Goal: Information Seeking & Learning: Learn about a topic

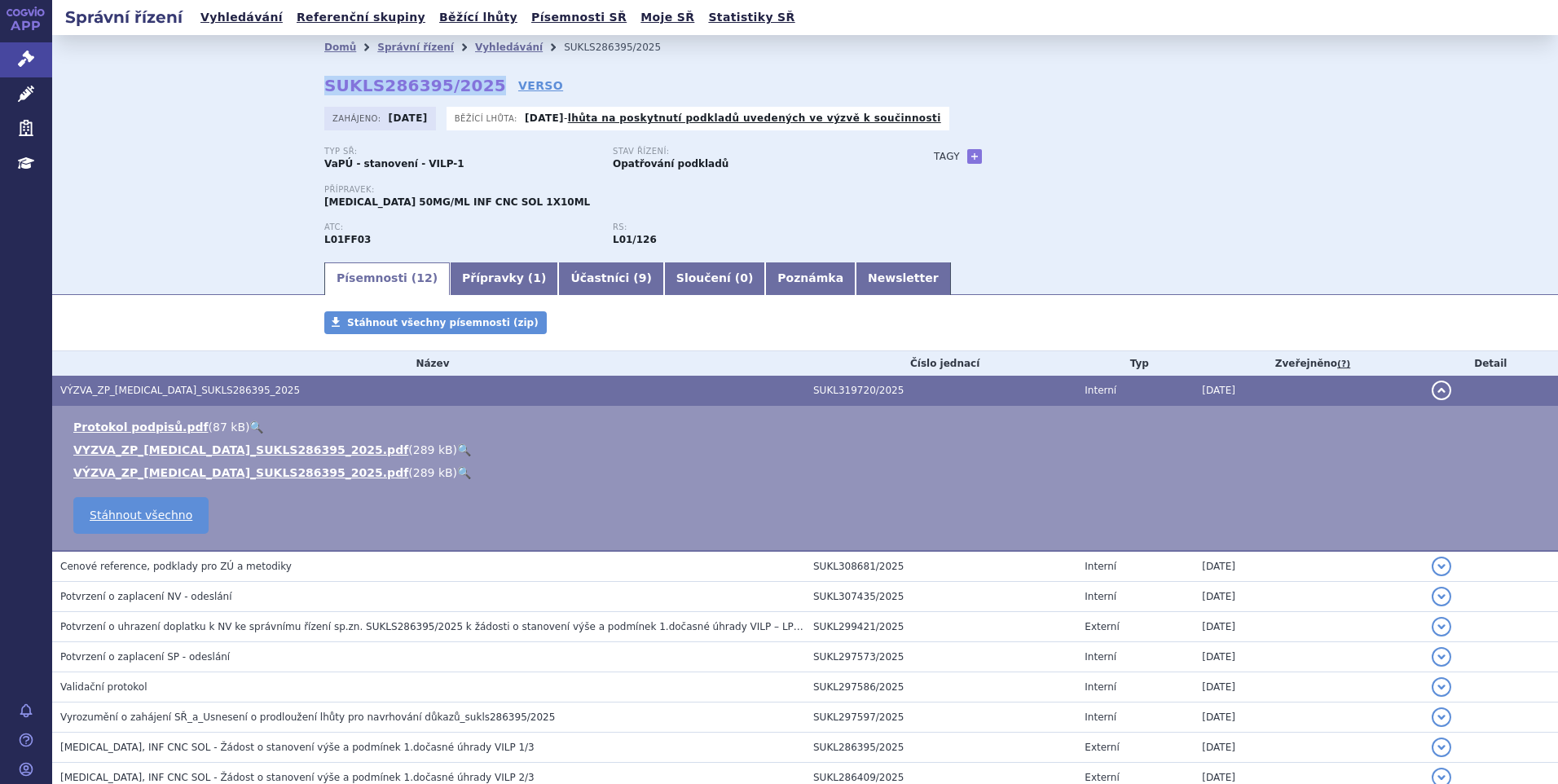
drag, startPoint x: 317, startPoint y: 87, endPoint x: 468, endPoint y: 86, distance: 151.0
click at [468, 86] on div "Domů Správní řízení Vyhledávání SUKLS286395/2025 SUKLS286395/2025 VERSO Zahájen…" at bounding box center [805, 160] width 1027 height 200
copy strong "SUKLS286395/2025"
click at [254, 9] on link "Vyhledávání" at bounding box center [241, 18] width 92 height 22
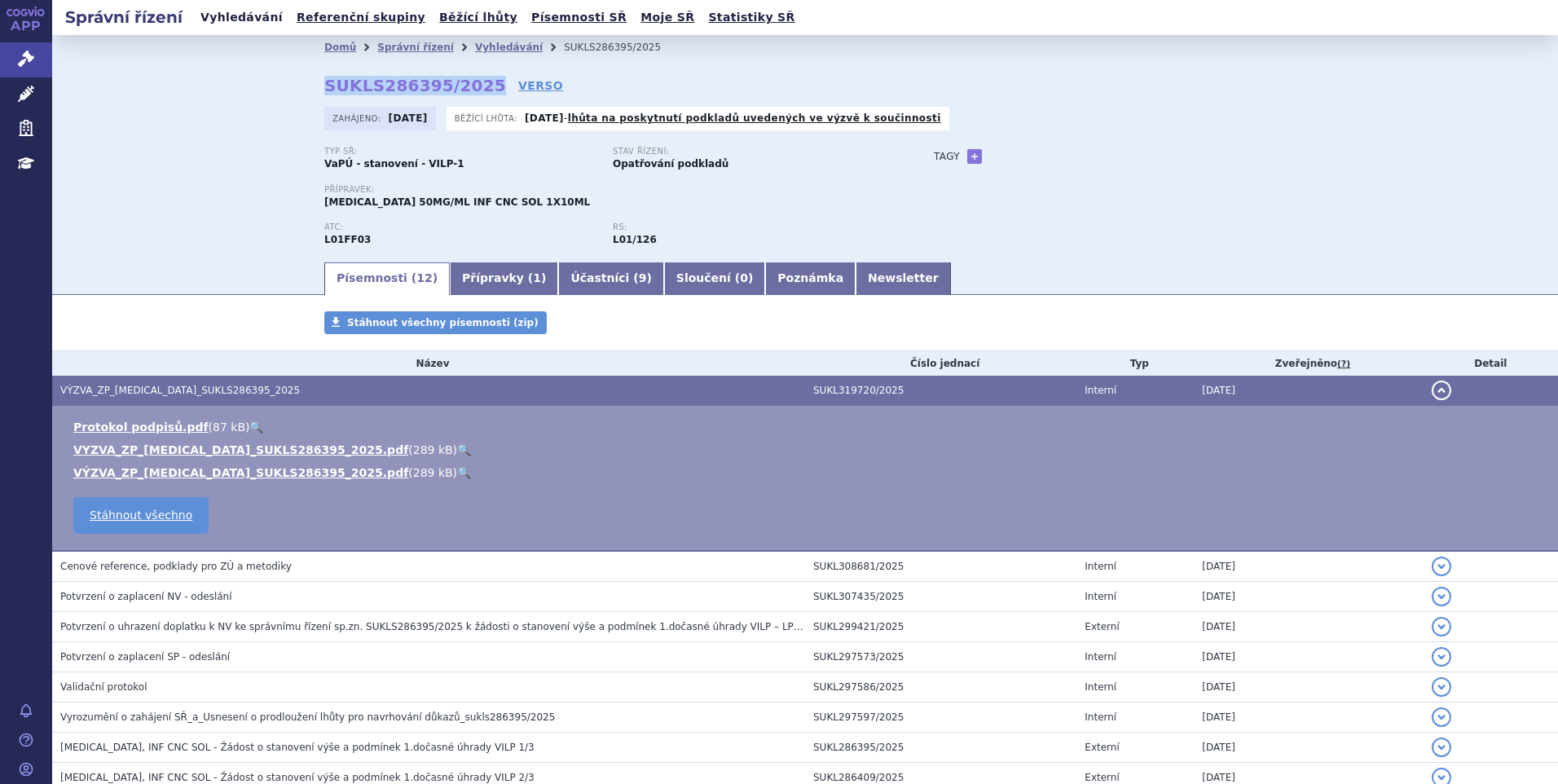
click at [223, 18] on link "Vyhledávání" at bounding box center [241, 18] width 92 height 22
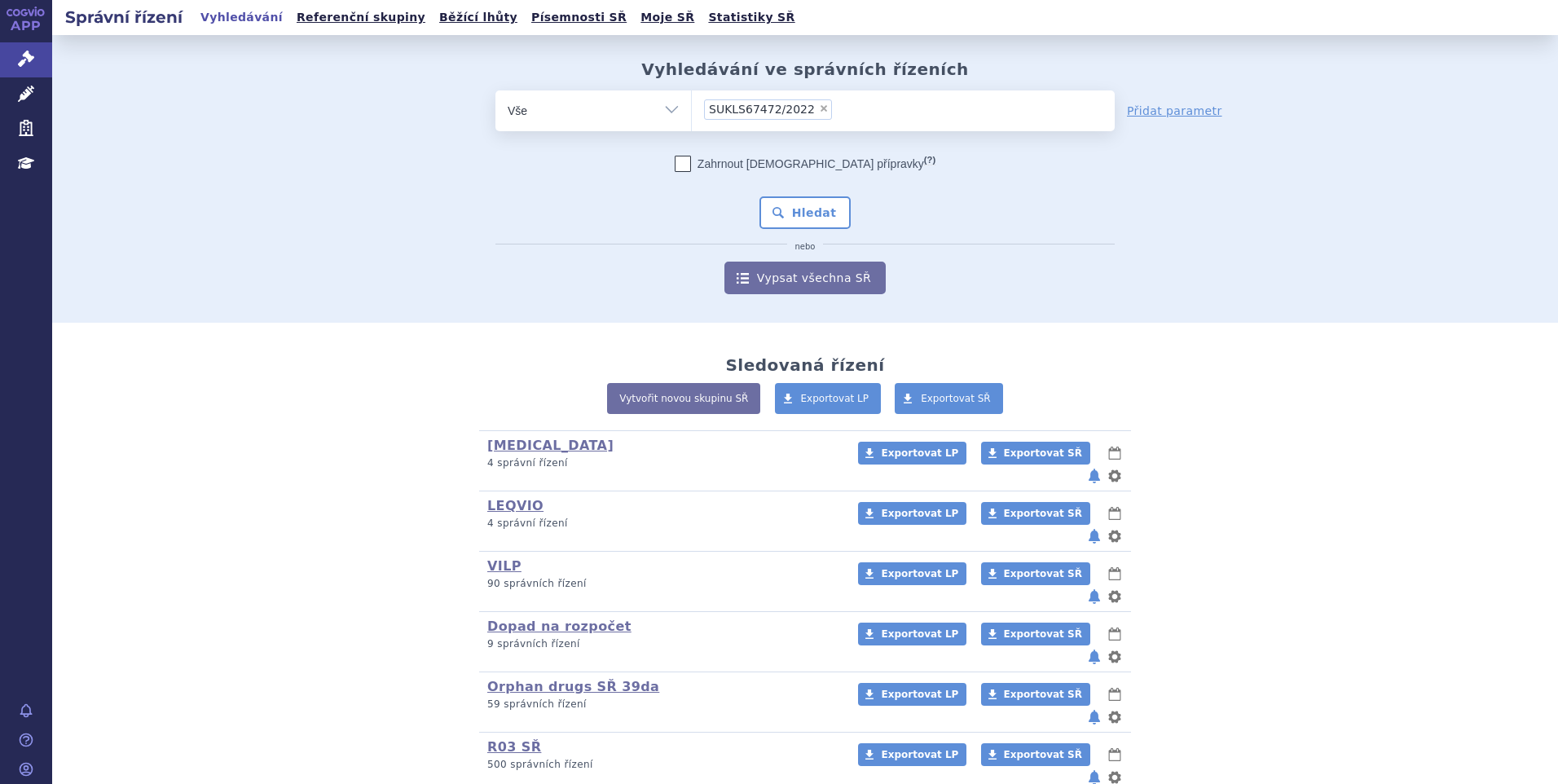
click at [735, 113] on span "SUKLS67472/2022" at bounding box center [761, 109] width 106 height 11
click at [692, 113] on select "SUKLS67472/2022" at bounding box center [691, 110] width 1 height 41
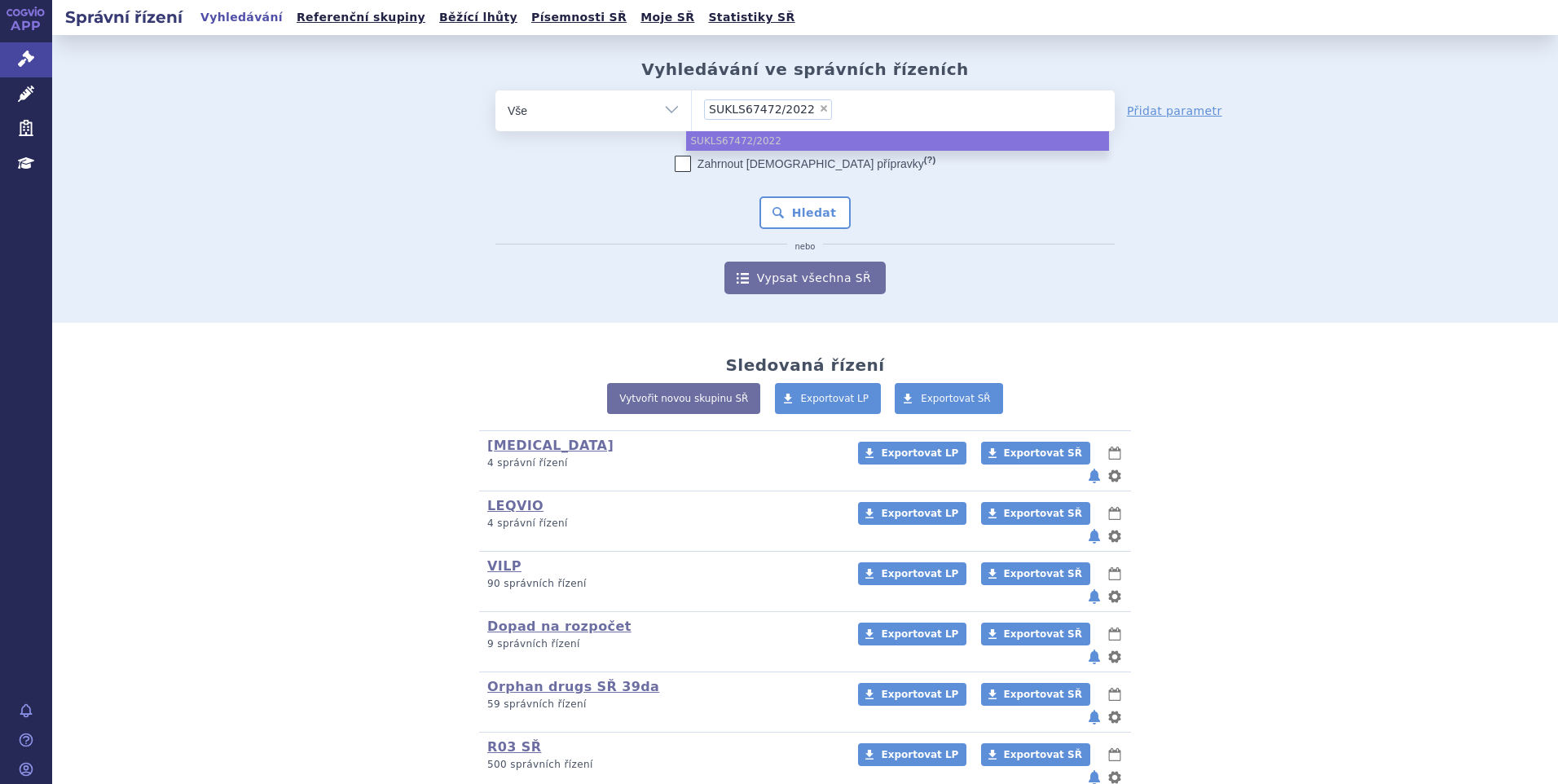
paste input "SUKLS48287/2022"
type input "SUKLS48287/2022"
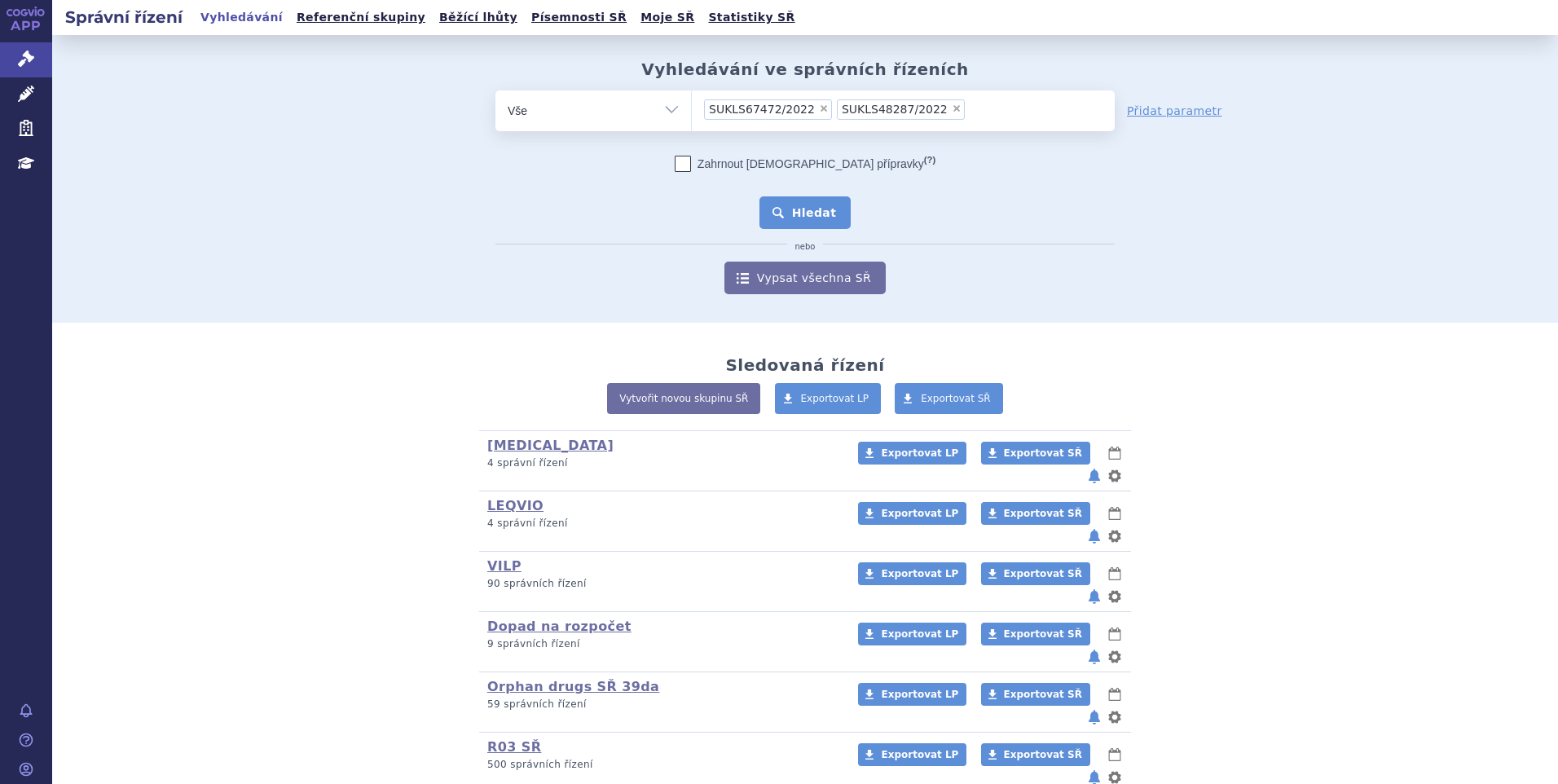
click at [791, 202] on button "Hledat" at bounding box center [805, 212] width 92 height 32
type input "vy"
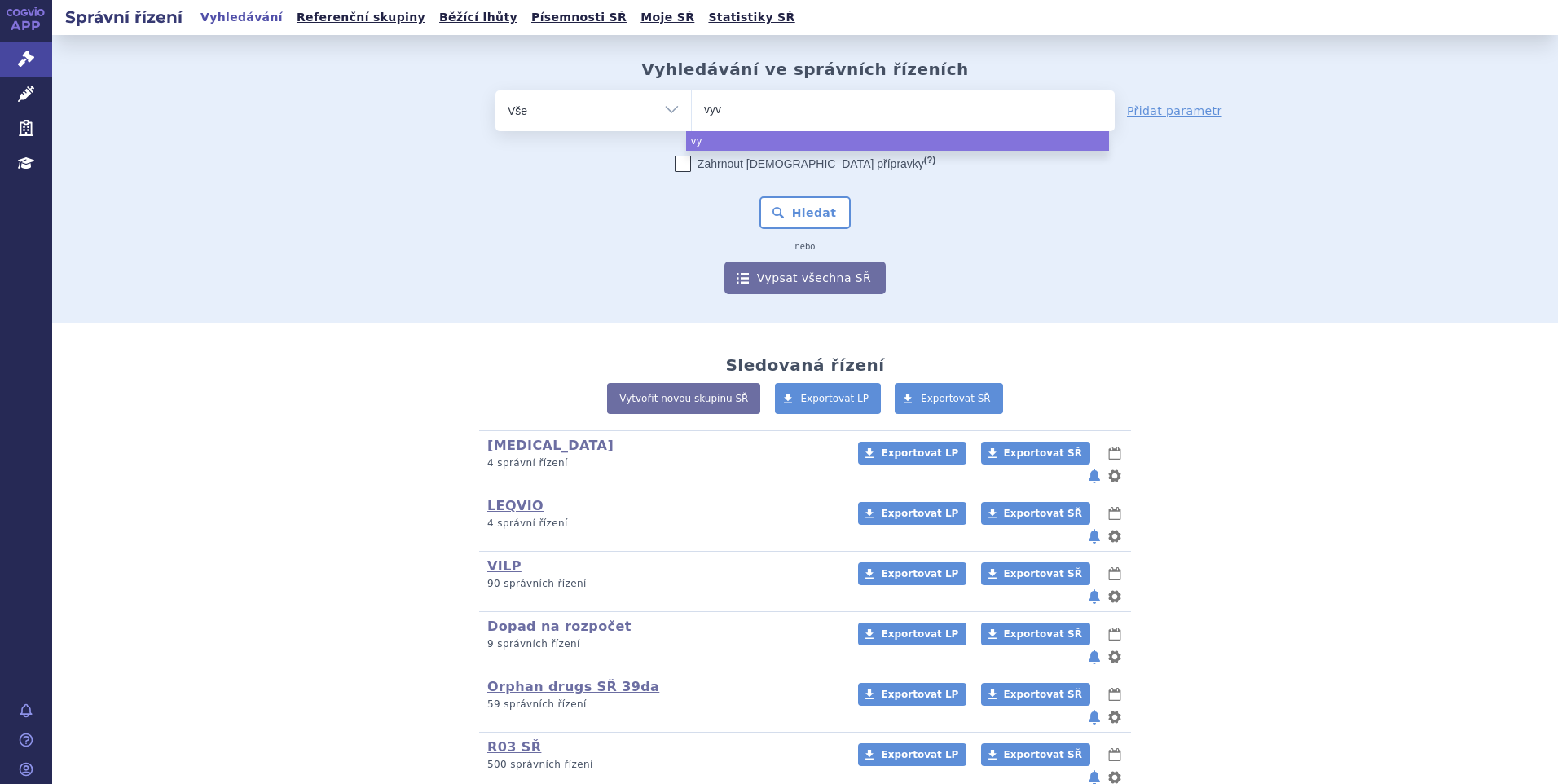
type input "vyvg"
type input "vyvgar"
type input "vyvgart"
select select "vyvgart"
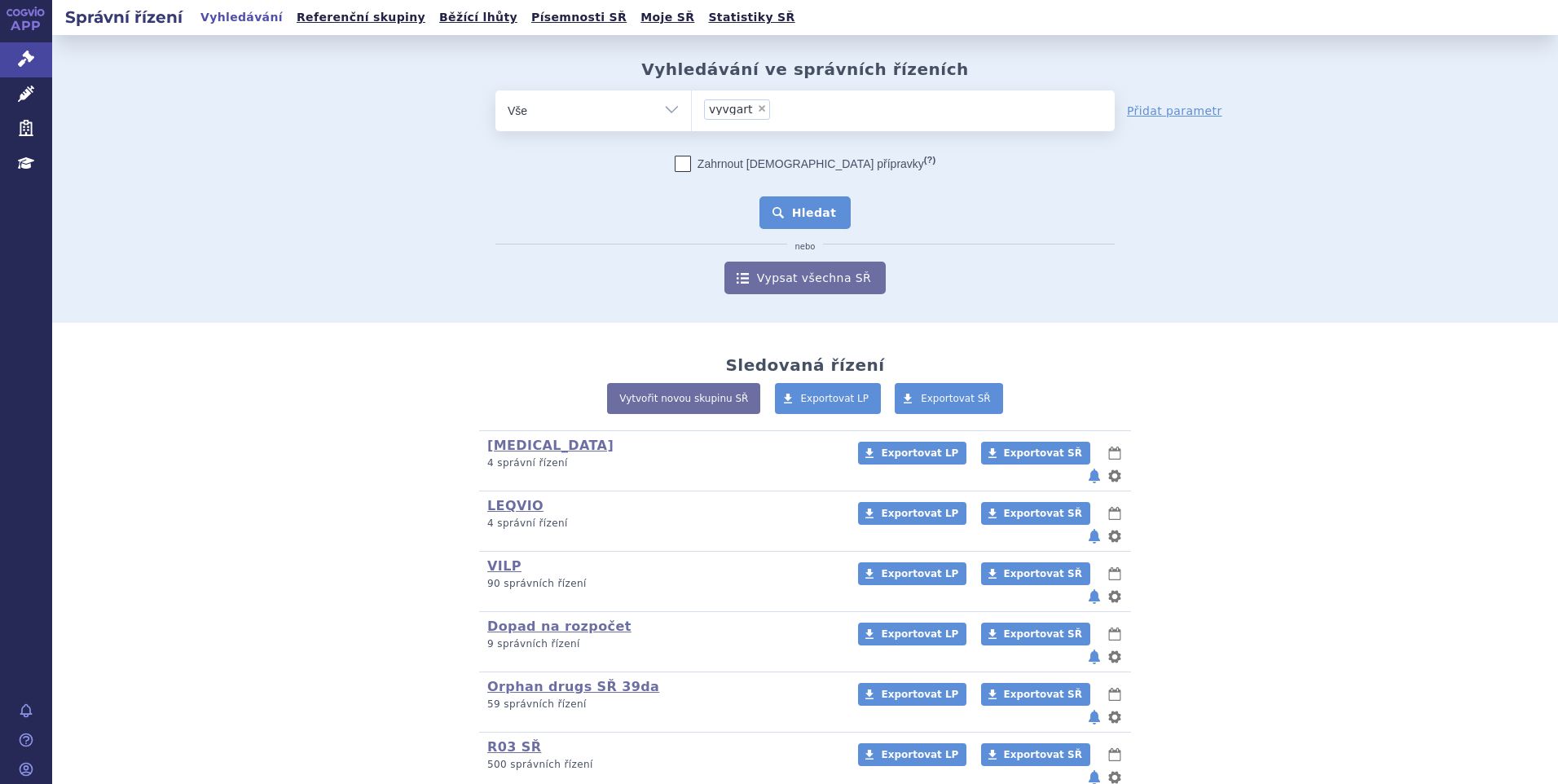
click at [801, 204] on button "Hledat" at bounding box center [805, 212] width 92 height 32
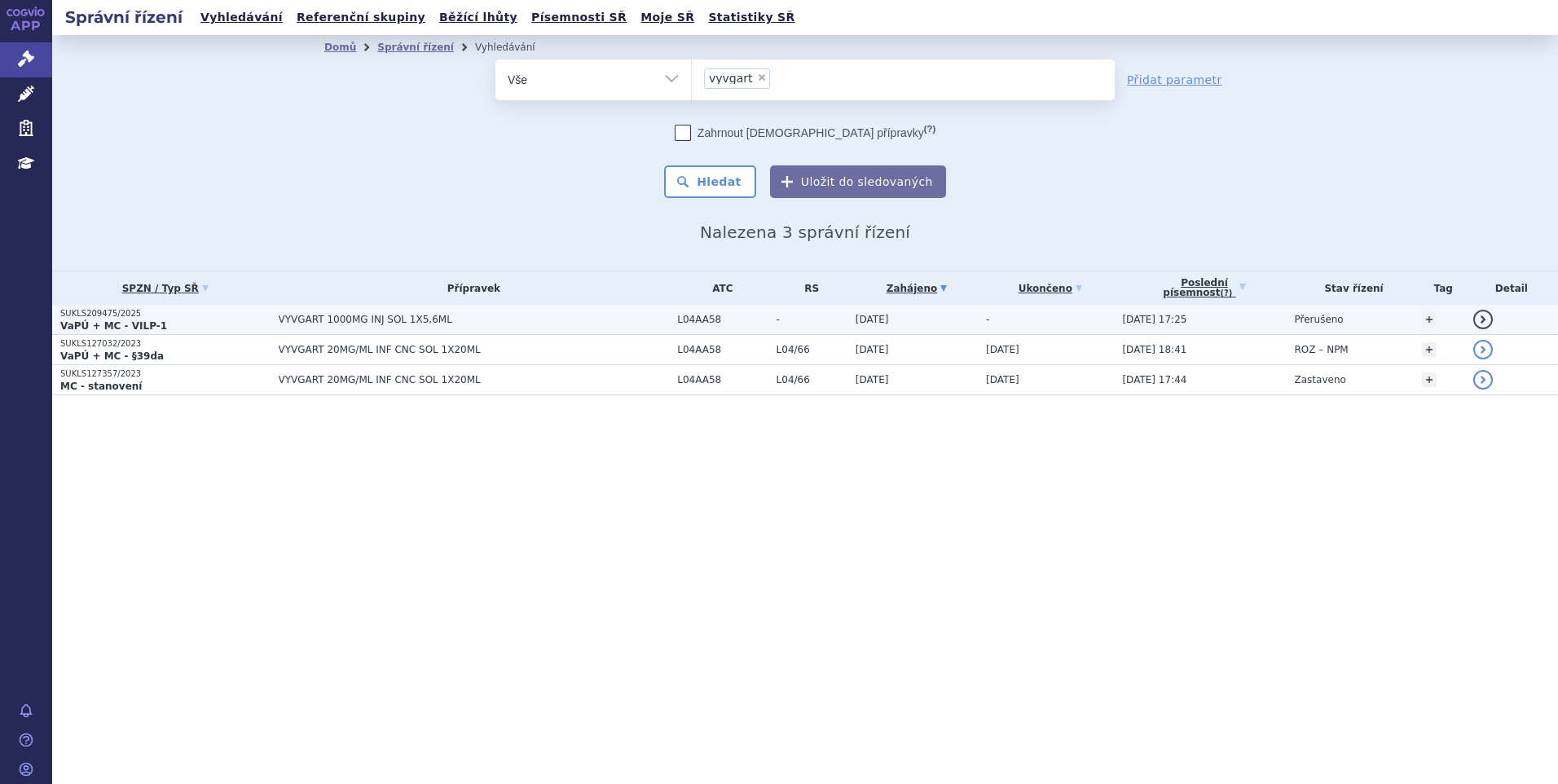
click at [227, 314] on p "SUKLS209475/2025" at bounding box center [165, 313] width 210 height 11
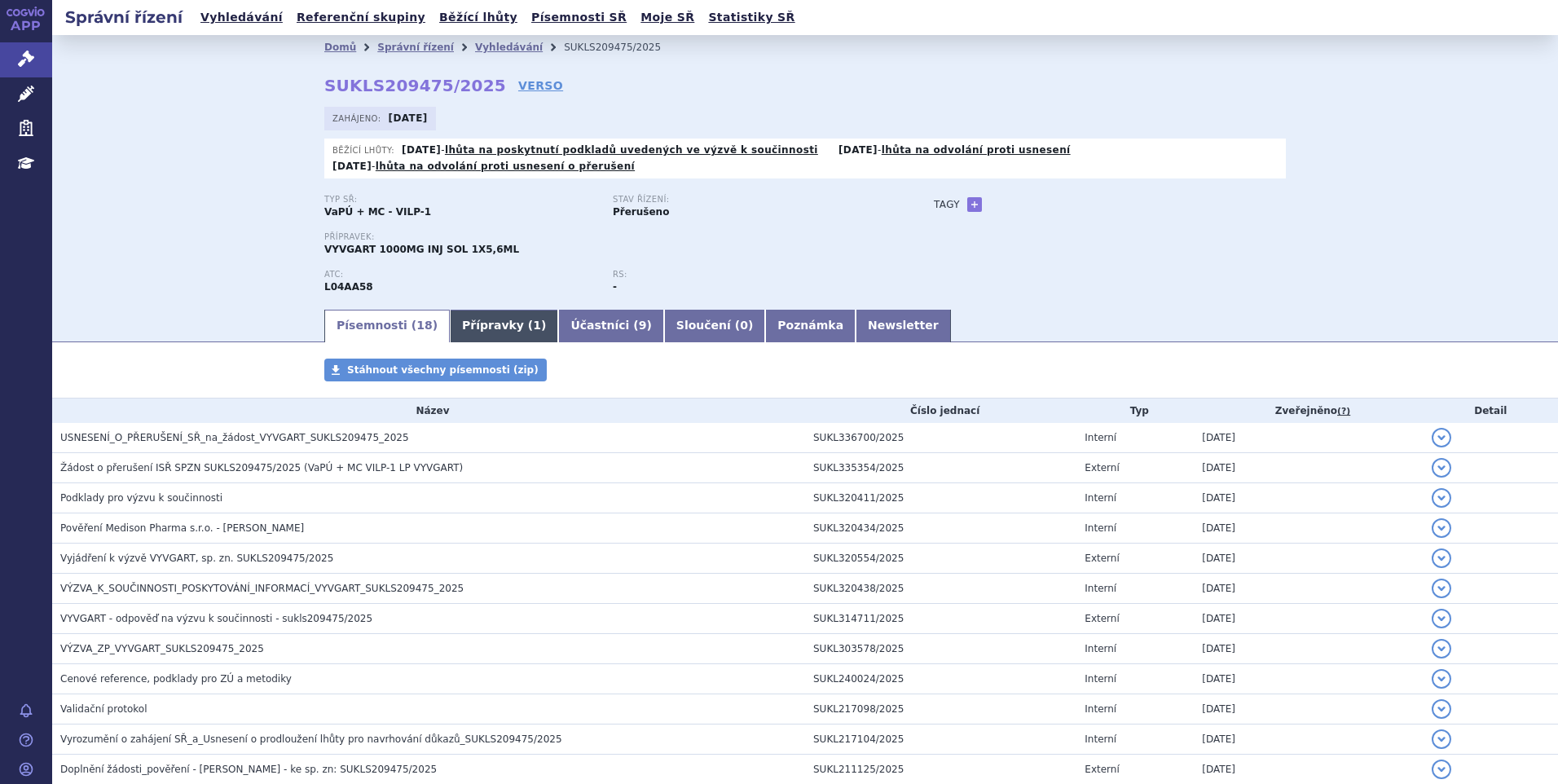
click at [463, 323] on link "Přípravky ( 1 )" at bounding box center [504, 326] width 109 height 32
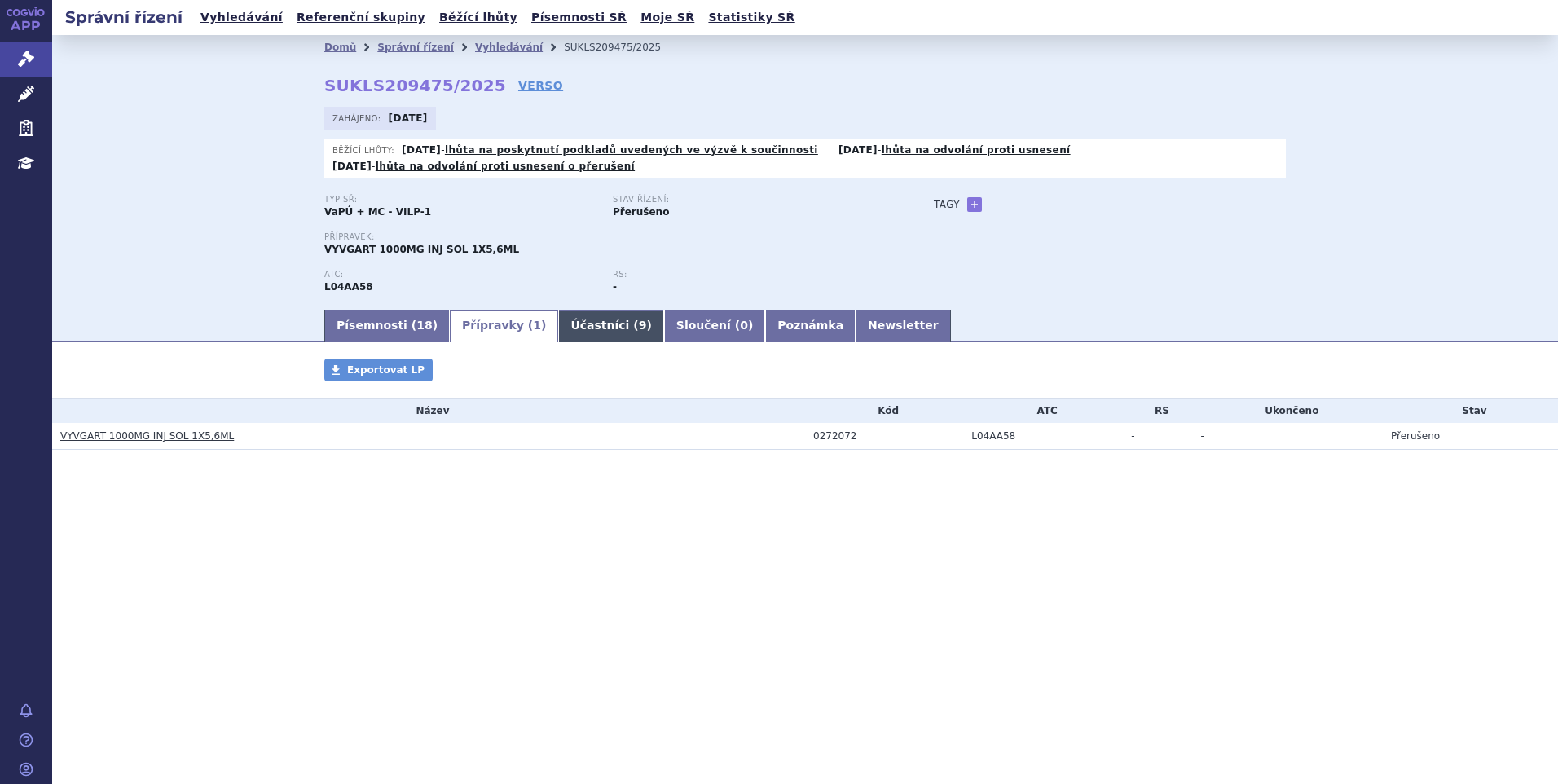
click at [639, 328] on span "9" at bounding box center [643, 324] width 8 height 13
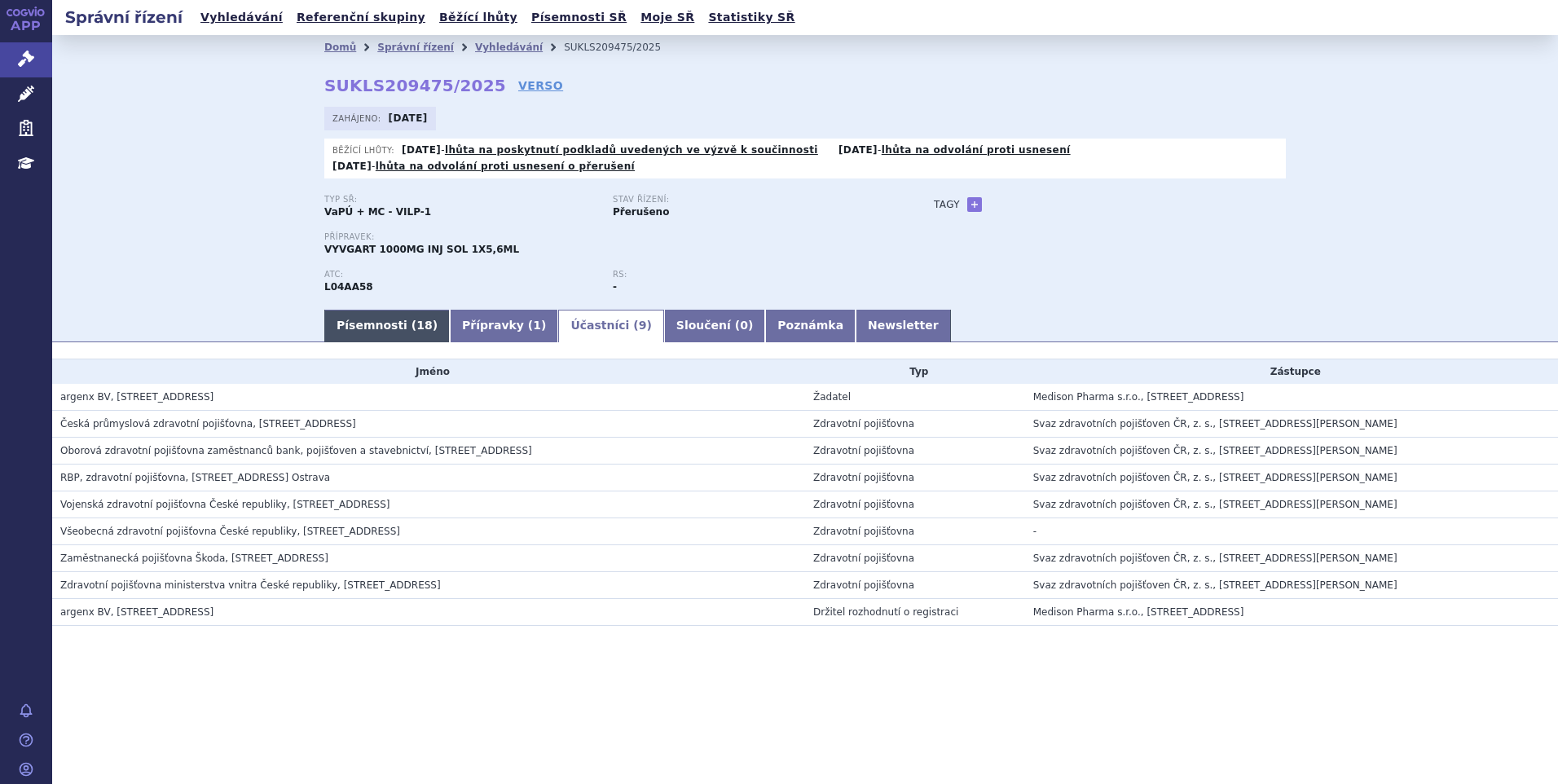
click at [358, 329] on link "Písemnosti ( 18 )" at bounding box center [387, 326] width 126 height 32
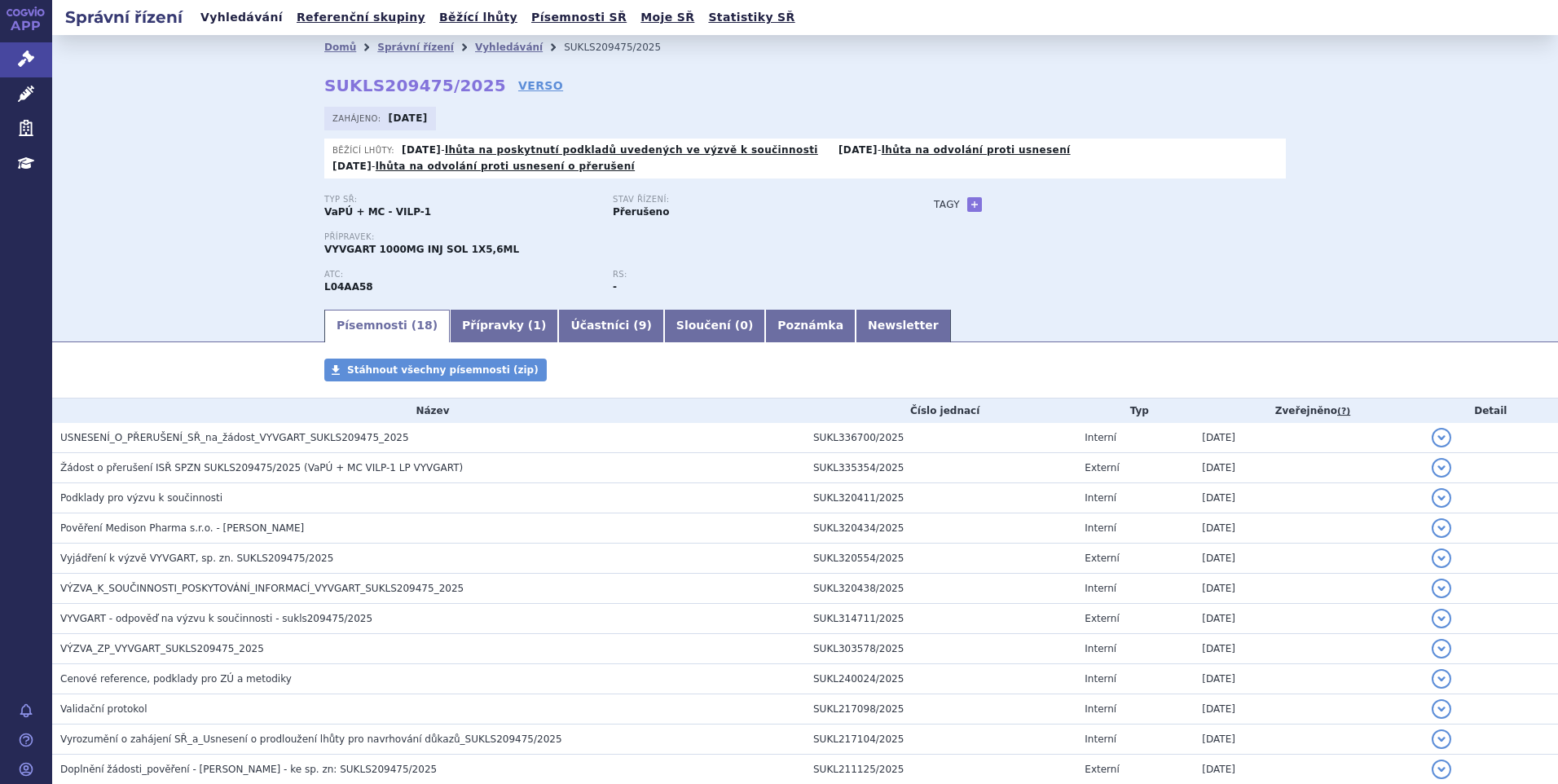
click at [262, 18] on link "Vyhledávání" at bounding box center [241, 18] width 92 height 22
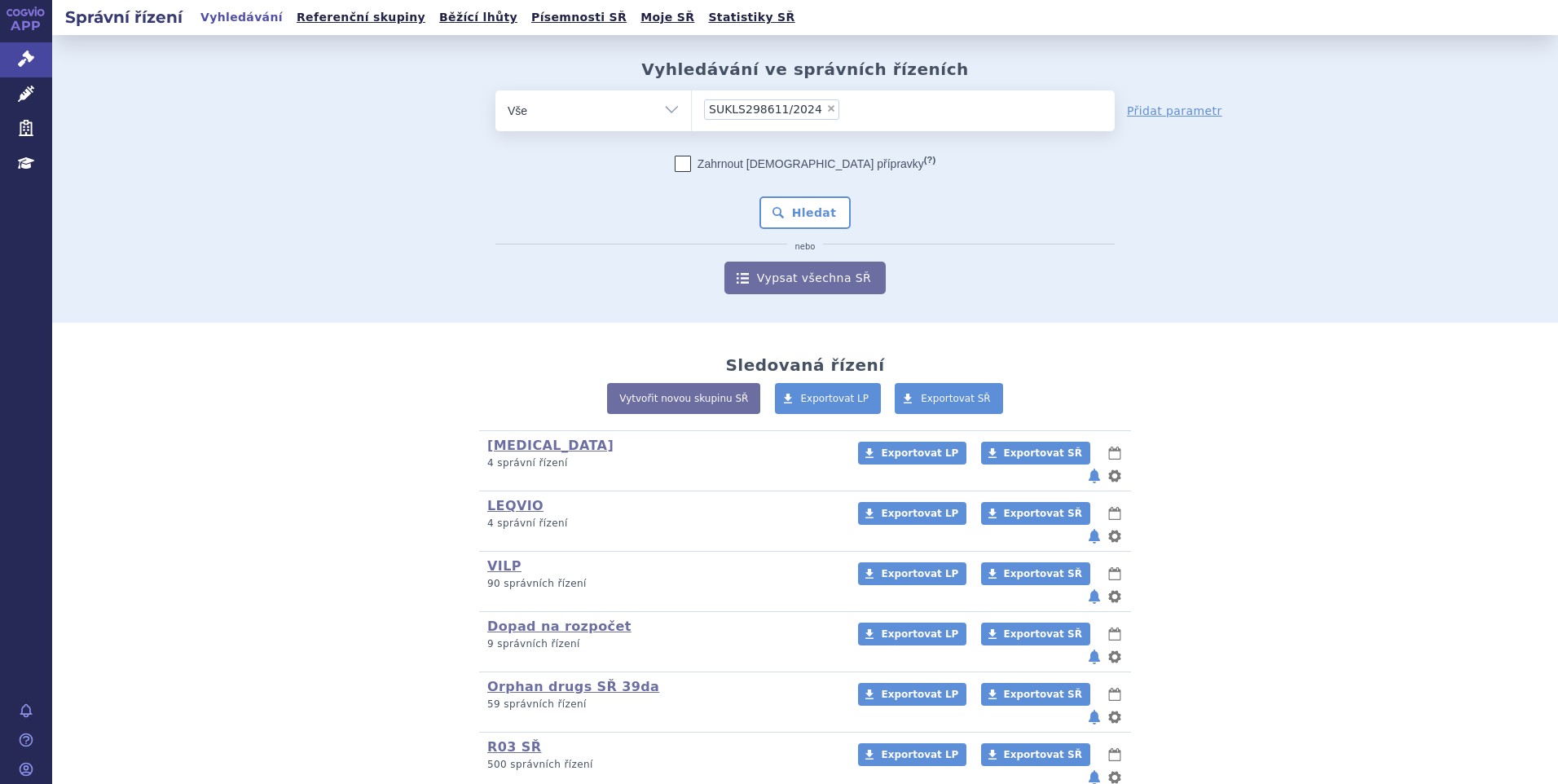
click at [777, 120] on li "× SUKLS298611/2024" at bounding box center [771, 109] width 135 height 20
click at [692, 120] on select "SUKLS298611/2024" at bounding box center [691, 110] width 1 height 41
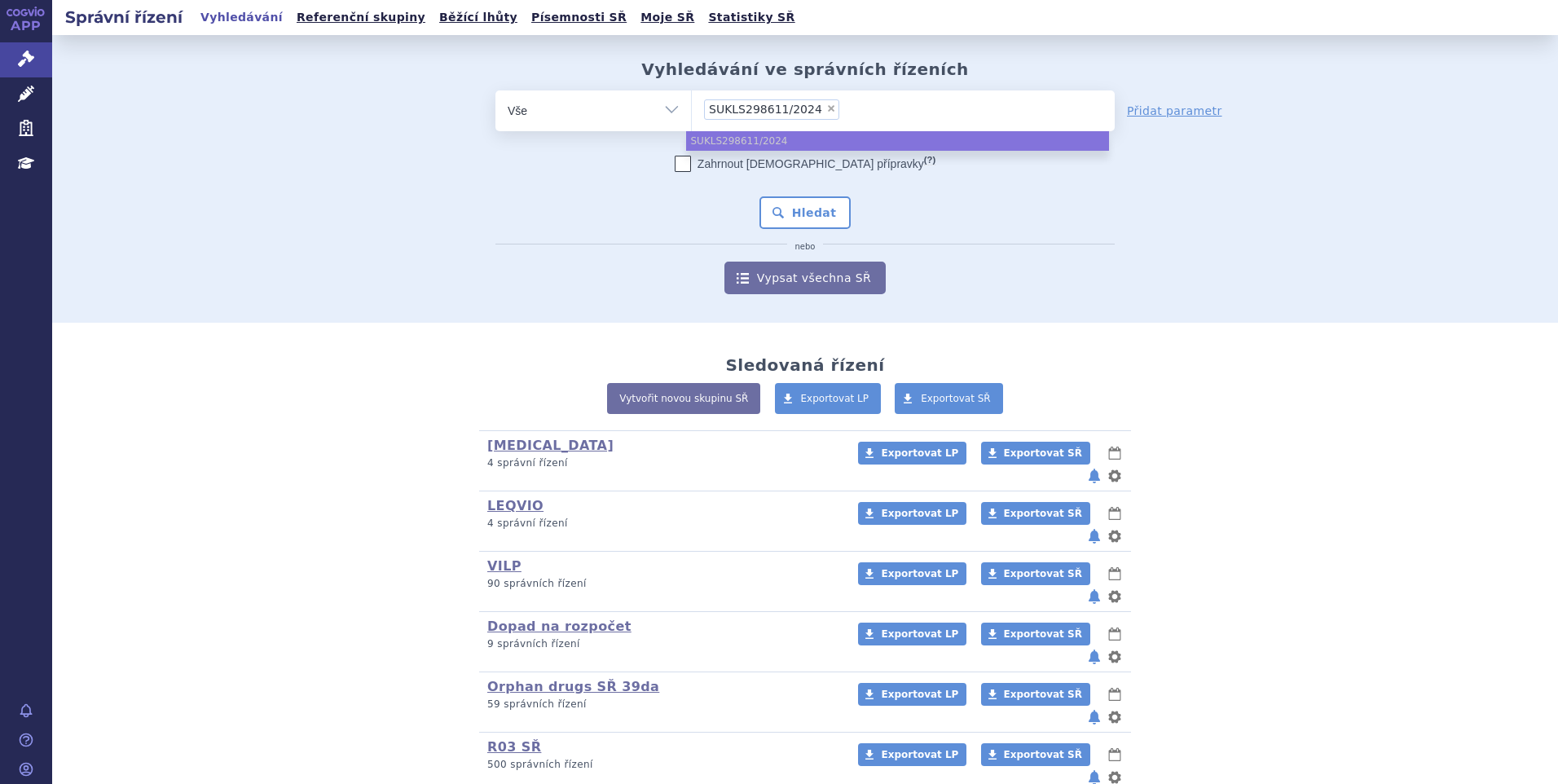
click at [590, 203] on div "Zahrnout bratrské přípravky (?) Hledat nebo Vypsat všechna SŘ" at bounding box center [805, 224] width 619 height 138
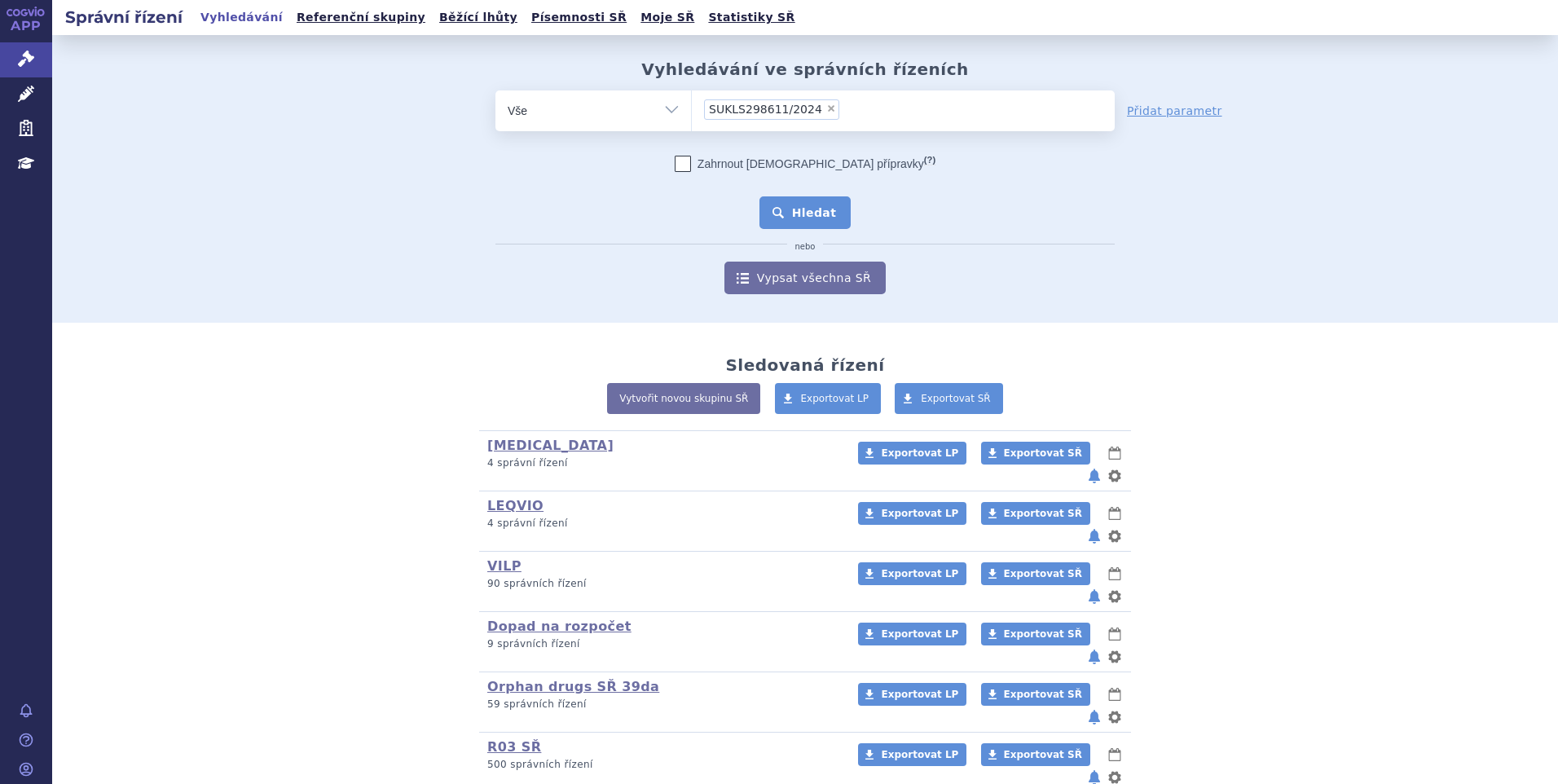
click at [810, 211] on button "Hledat" at bounding box center [805, 212] width 92 height 32
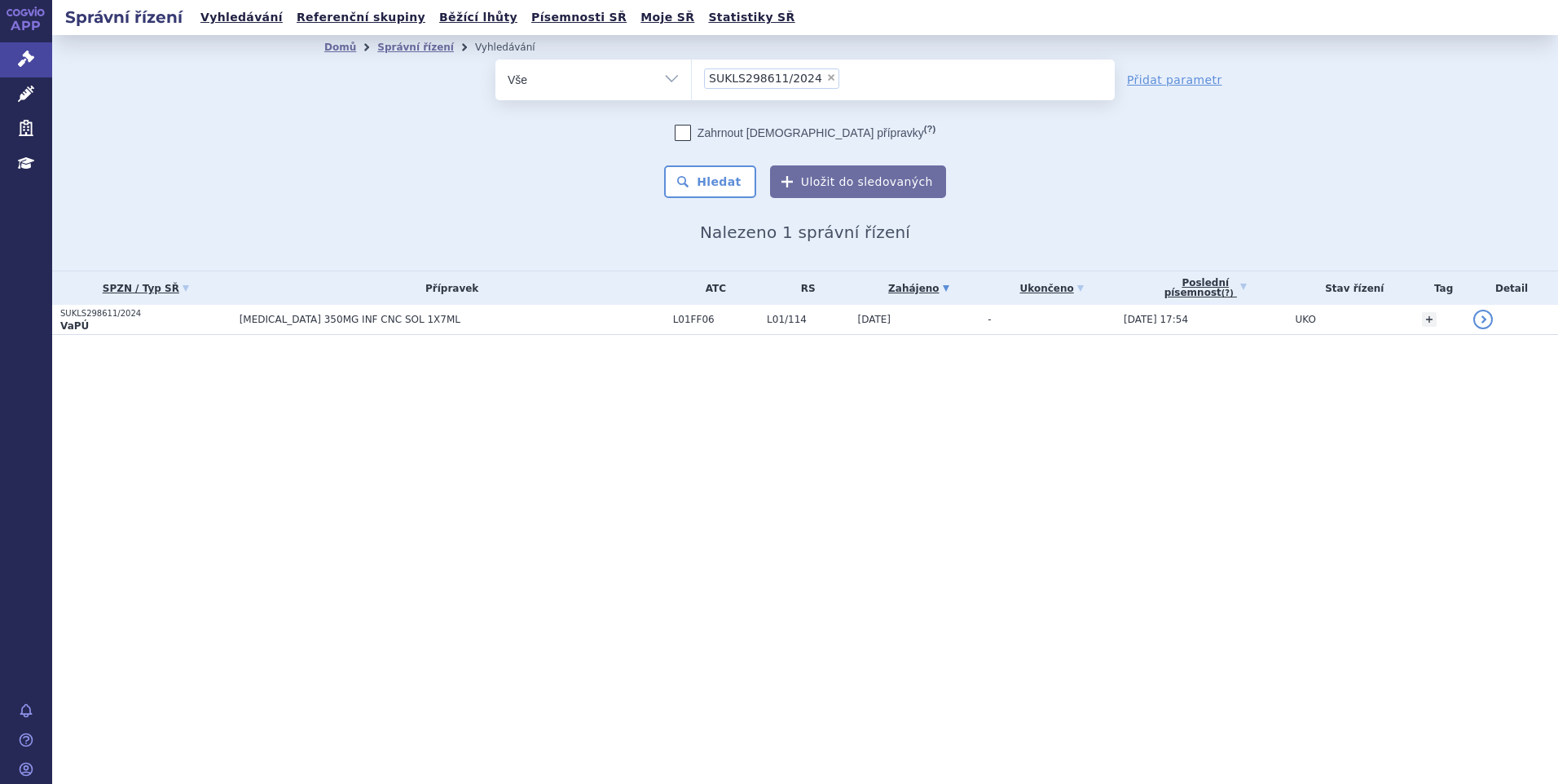
click at [250, 318] on td "[MEDICAL_DATA] 350MG INF CNC SOL 1X7ML" at bounding box center [448, 320] width 434 height 31
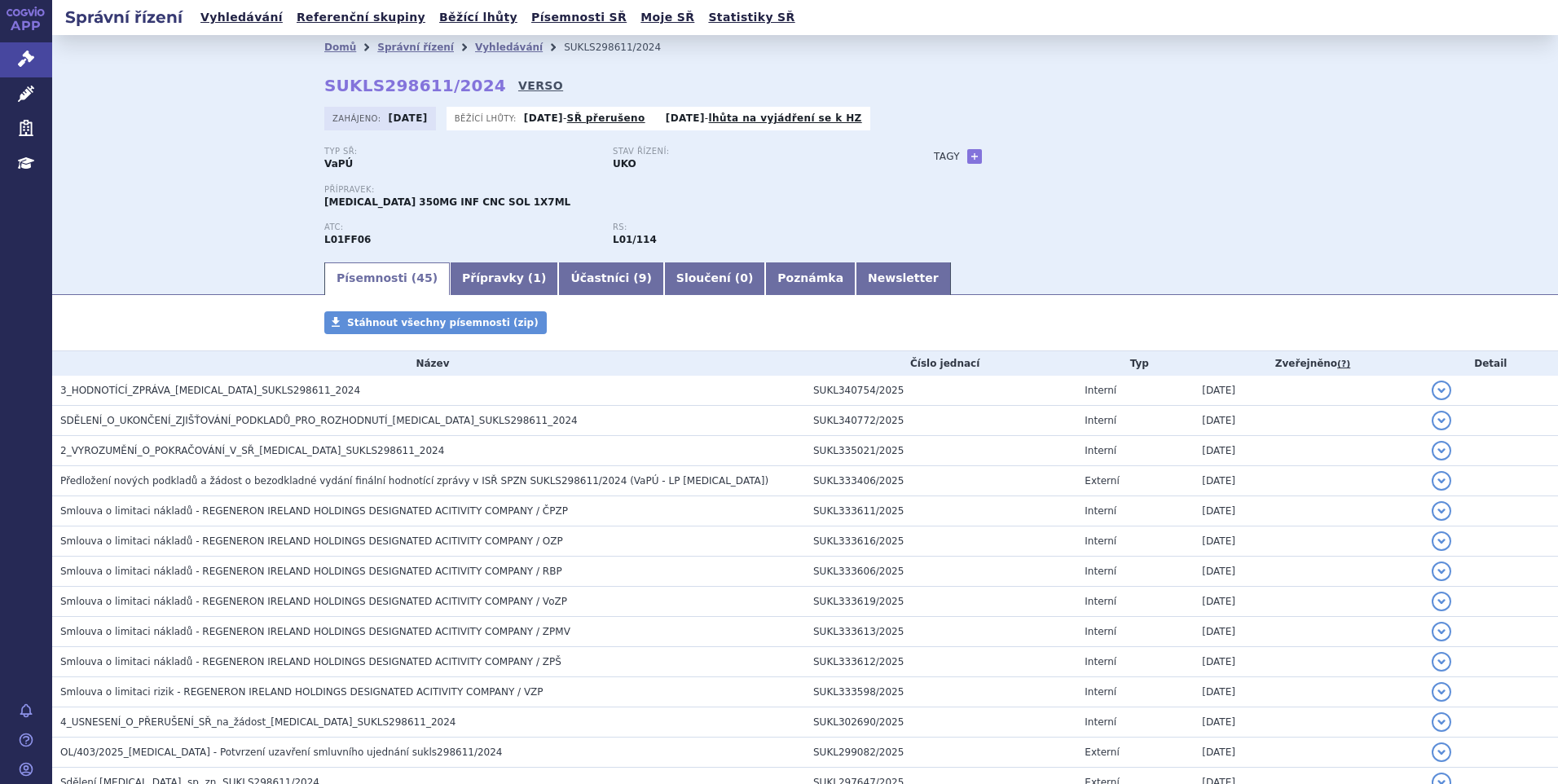
click at [518, 87] on link "VERSO" at bounding box center [541, 85] width 45 height 16
click at [236, 19] on link "Vyhledávání" at bounding box center [241, 18] width 92 height 22
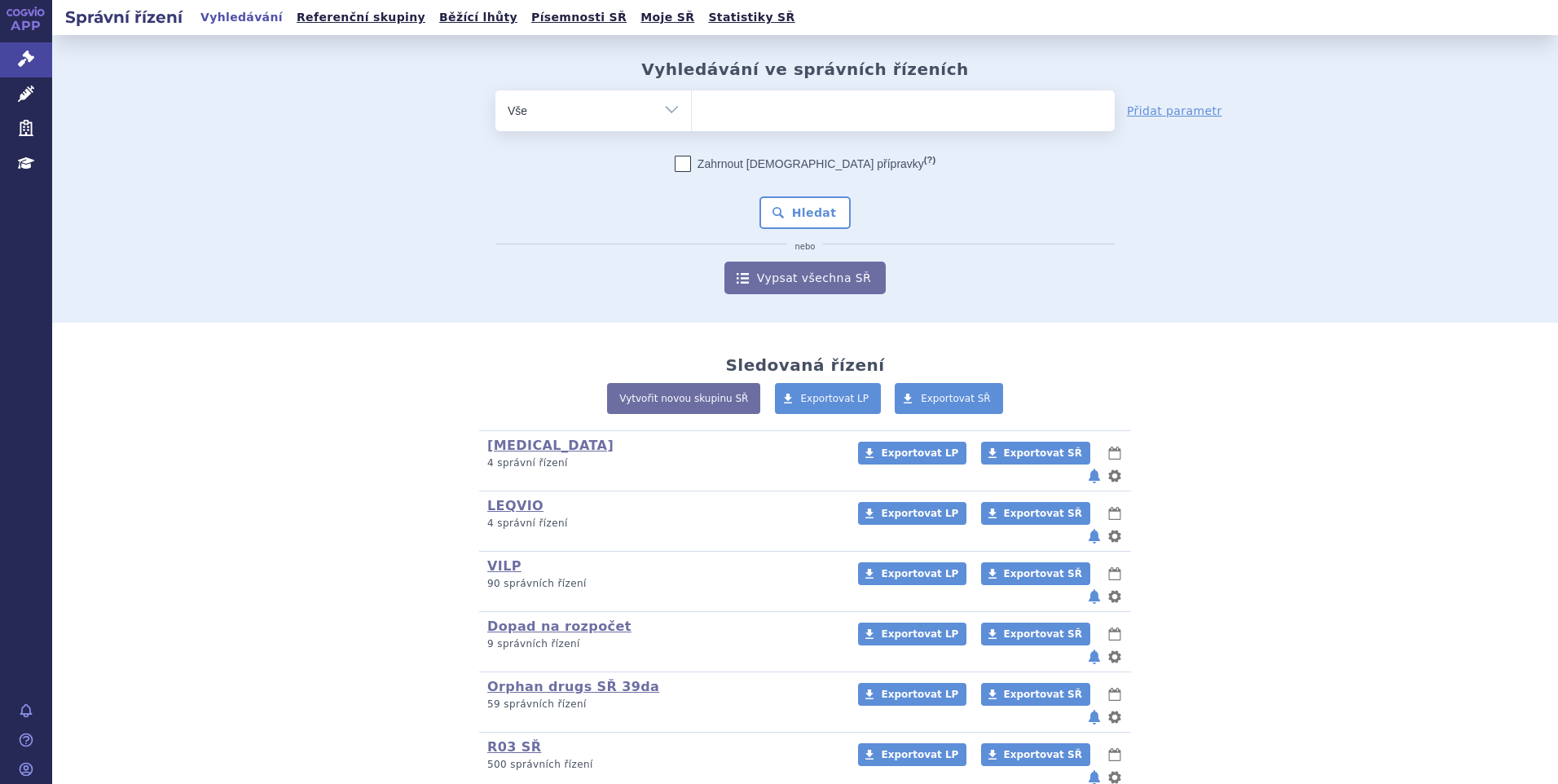
click at [849, 109] on ul at bounding box center [903, 108] width 423 height 34
click at [692, 109] on select at bounding box center [691, 110] width 1 height 41
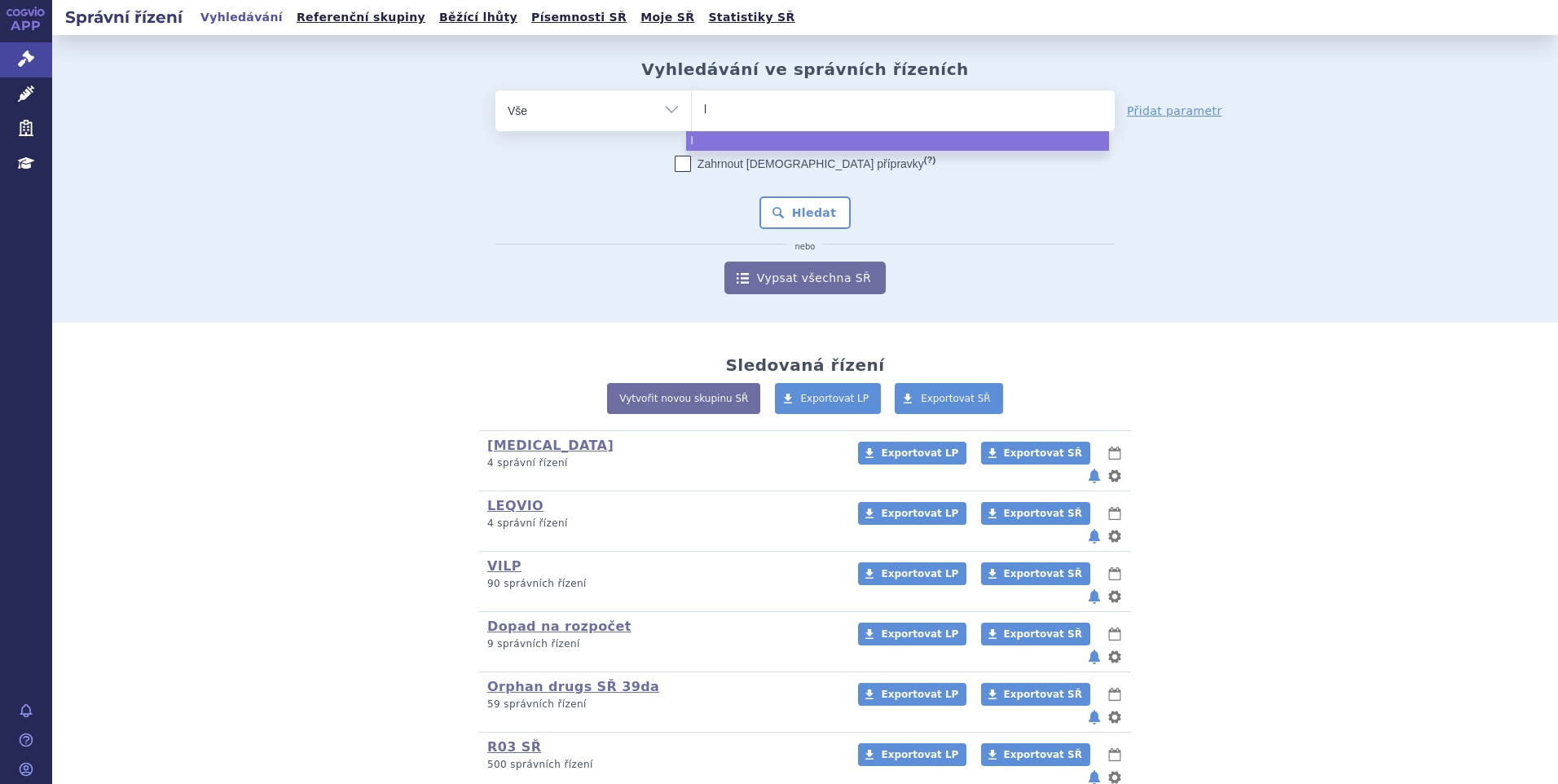
type input "la"
type input "lazc"
type input "lazcli"
type input "lazcliz"
type input "lazcli"
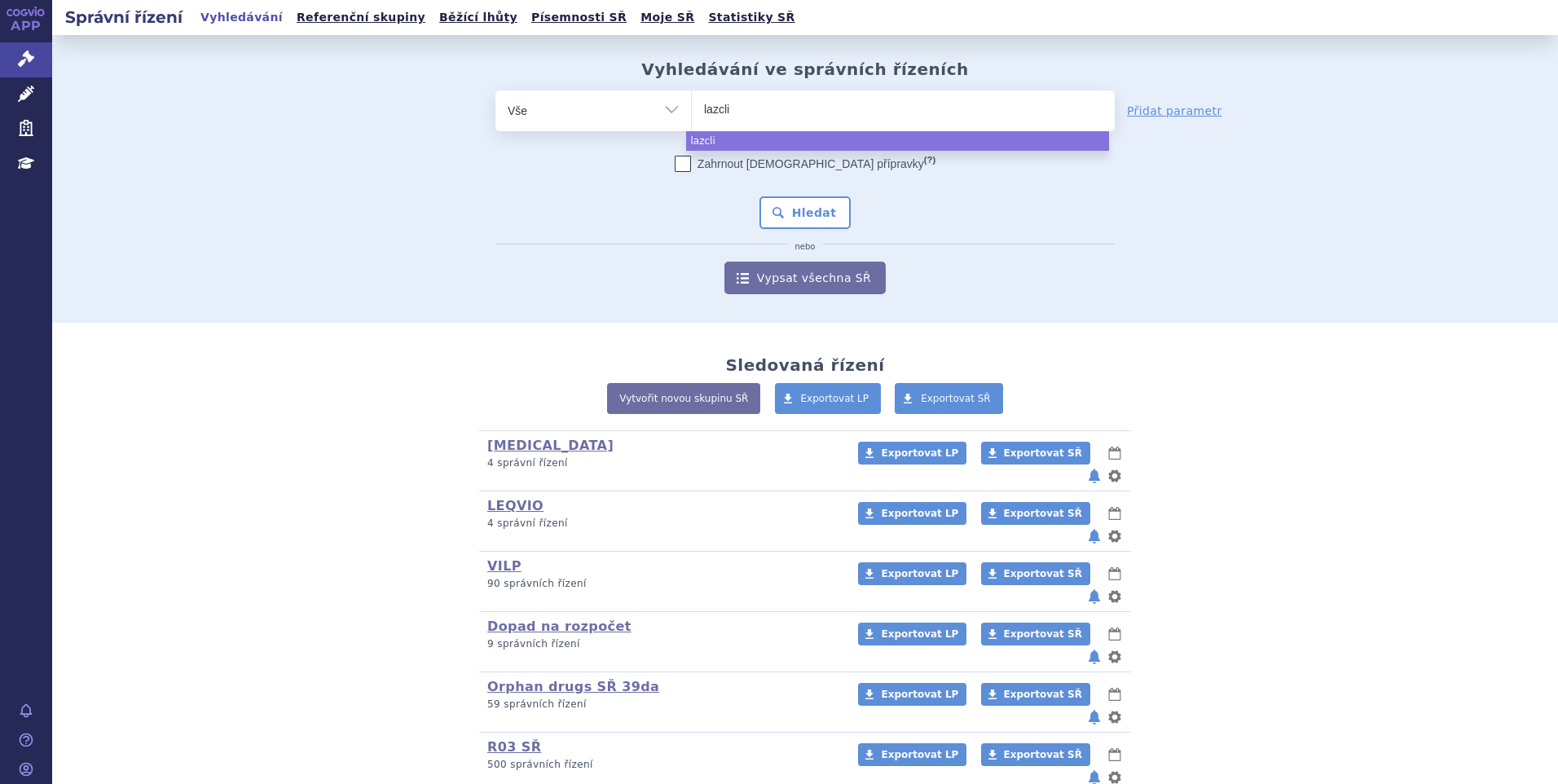
type input "lazcl"
type input "lazclu"
type input "lazcluze"
select select "lazcluze"
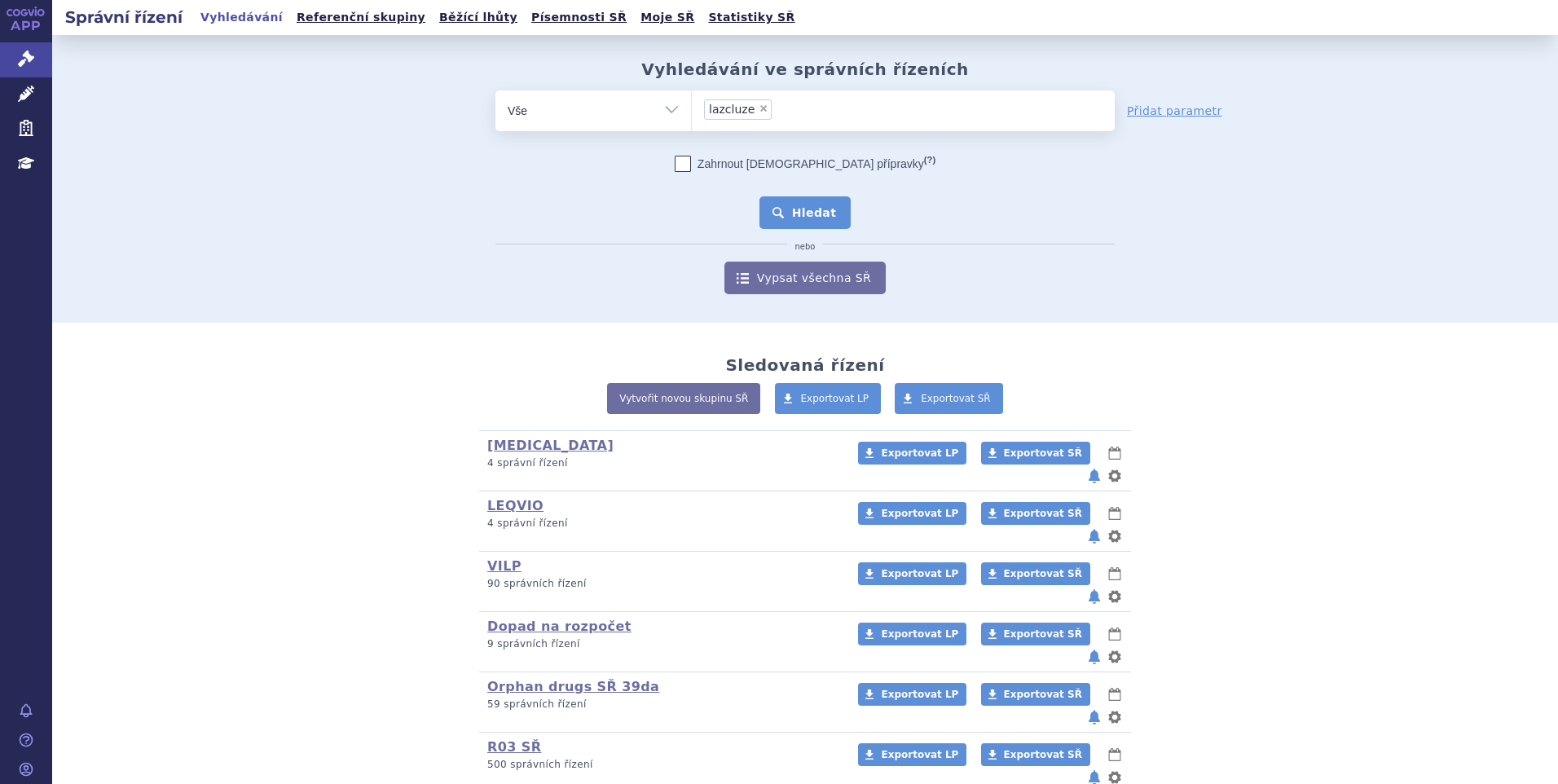
click at [790, 213] on button "Hledat" at bounding box center [805, 212] width 92 height 32
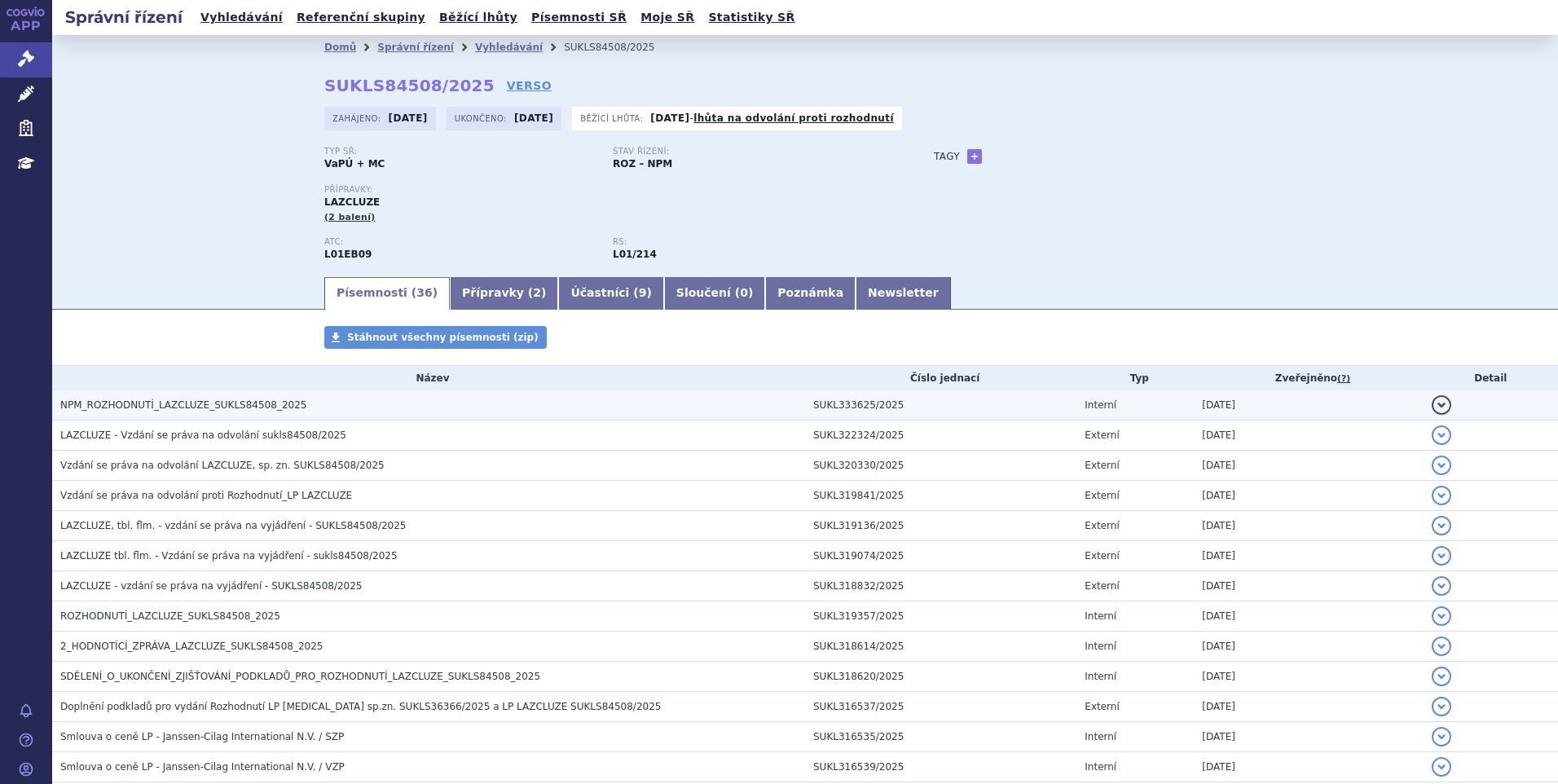
click at [205, 406] on span "NPM_ROZHODNUTÍ_LAZCLUZE_SUKLS84508_2025" at bounding box center [183, 405] width 246 height 11
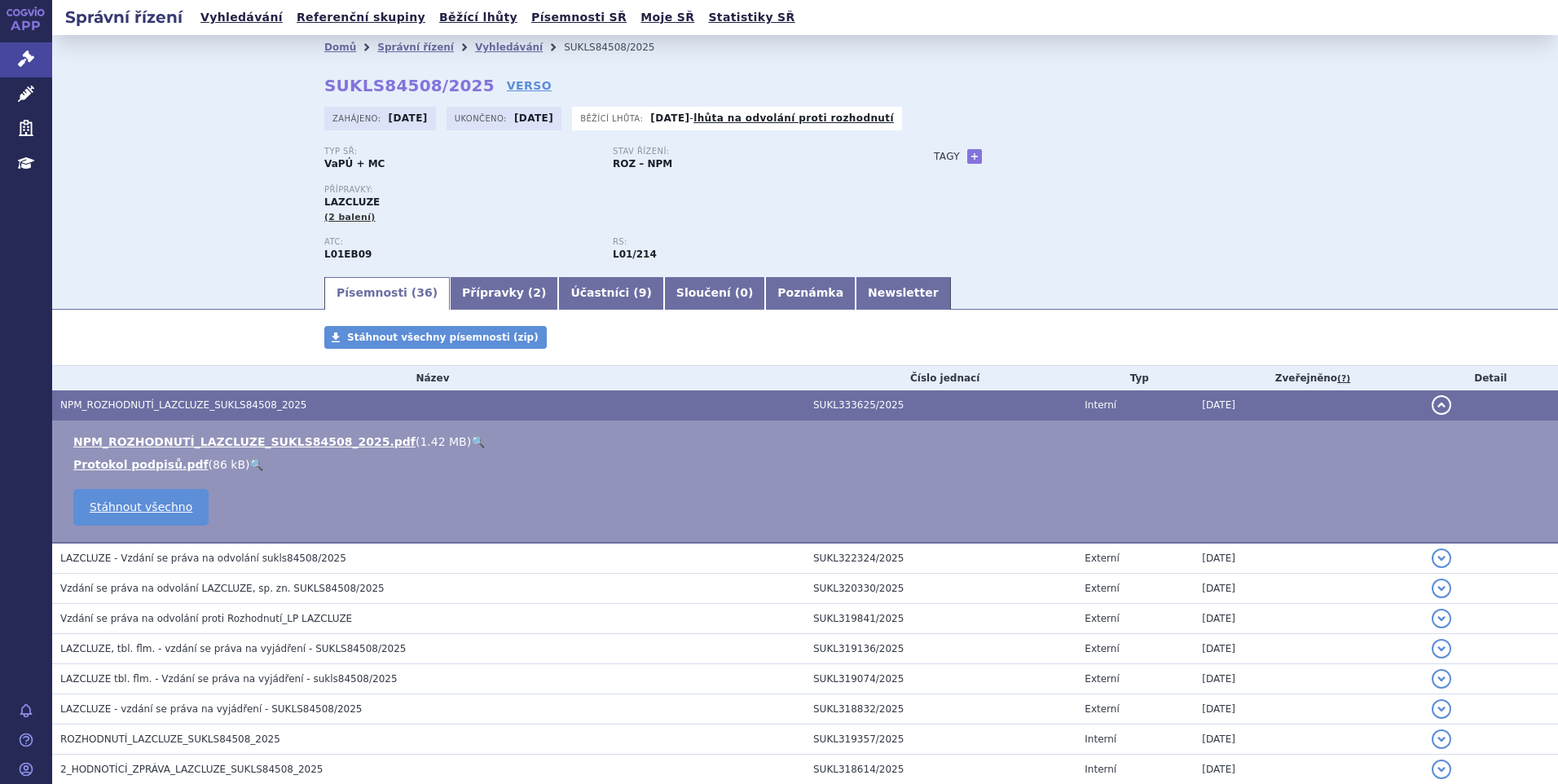
click at [471, 443] on link "🔍" at bounding box center [478, 441] width 14 height 13
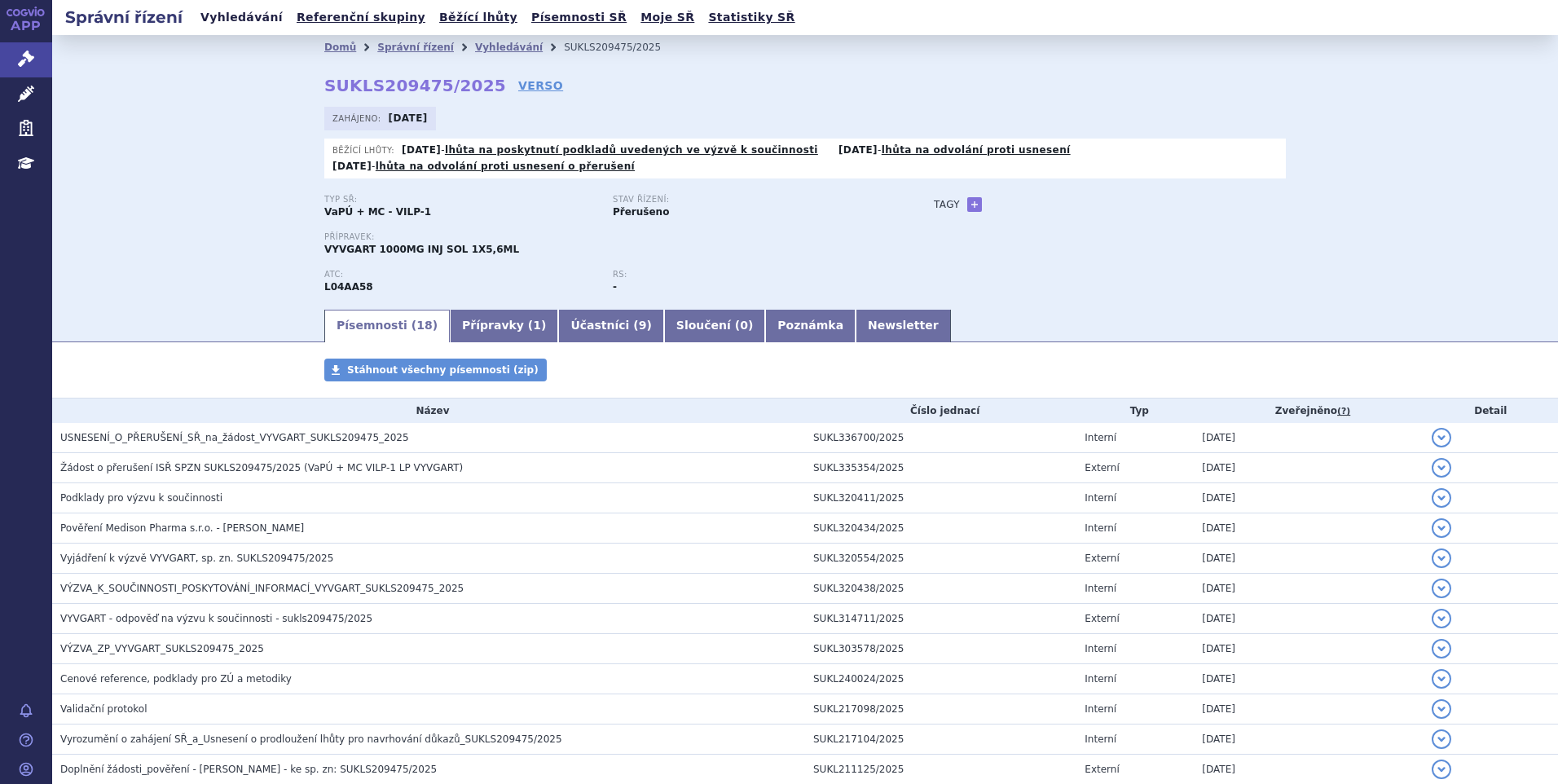
click at [245, 20] on link "Vyhledávání" at bounding box center [241, 18] width 92 height 22
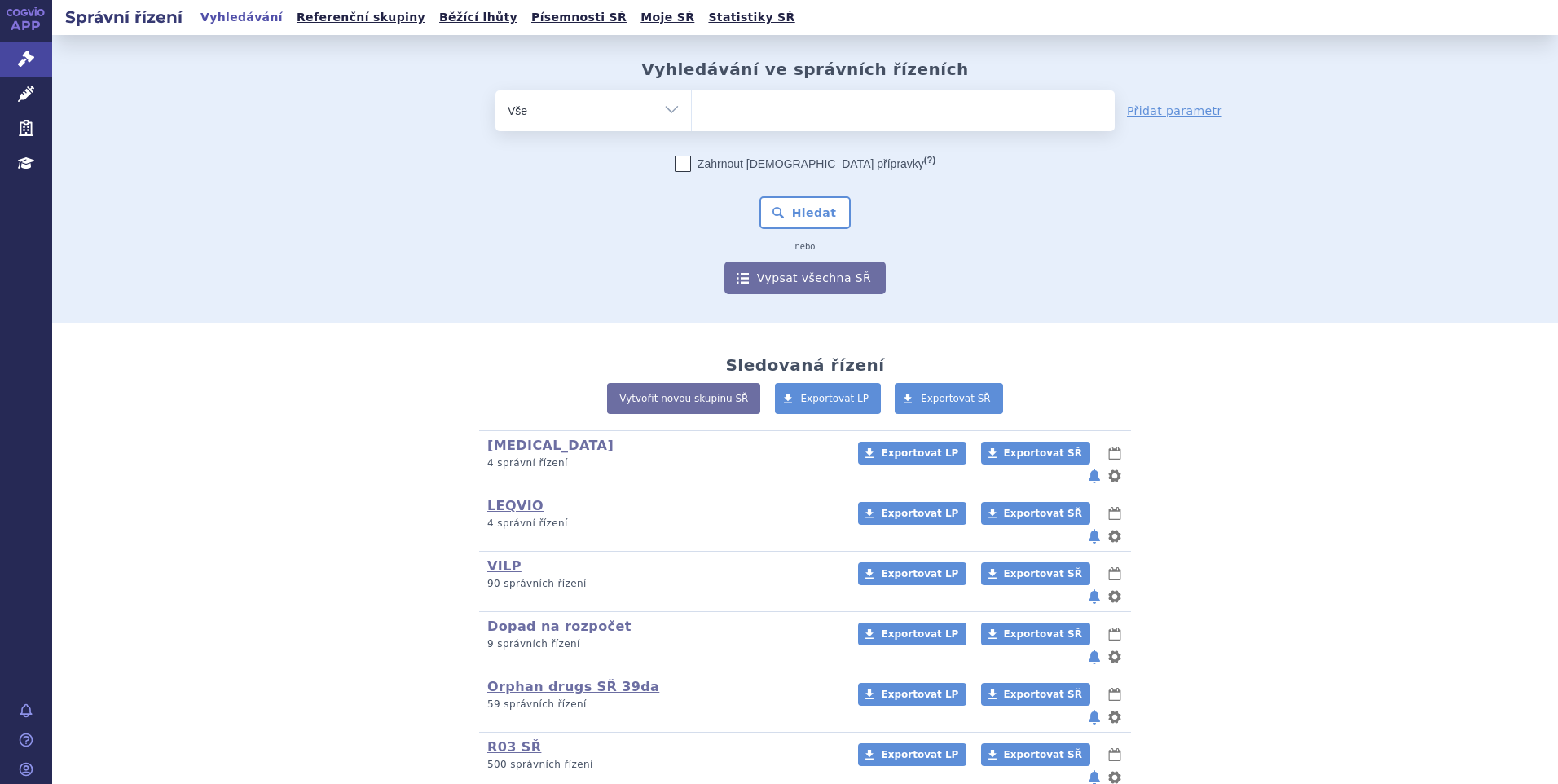
click at [788, 102] on ul at bounding box center [903, 108] width 423 height 34
click at [692, 102] on select at bounding box center [691, 110] width 1 height 41
type input "ta"
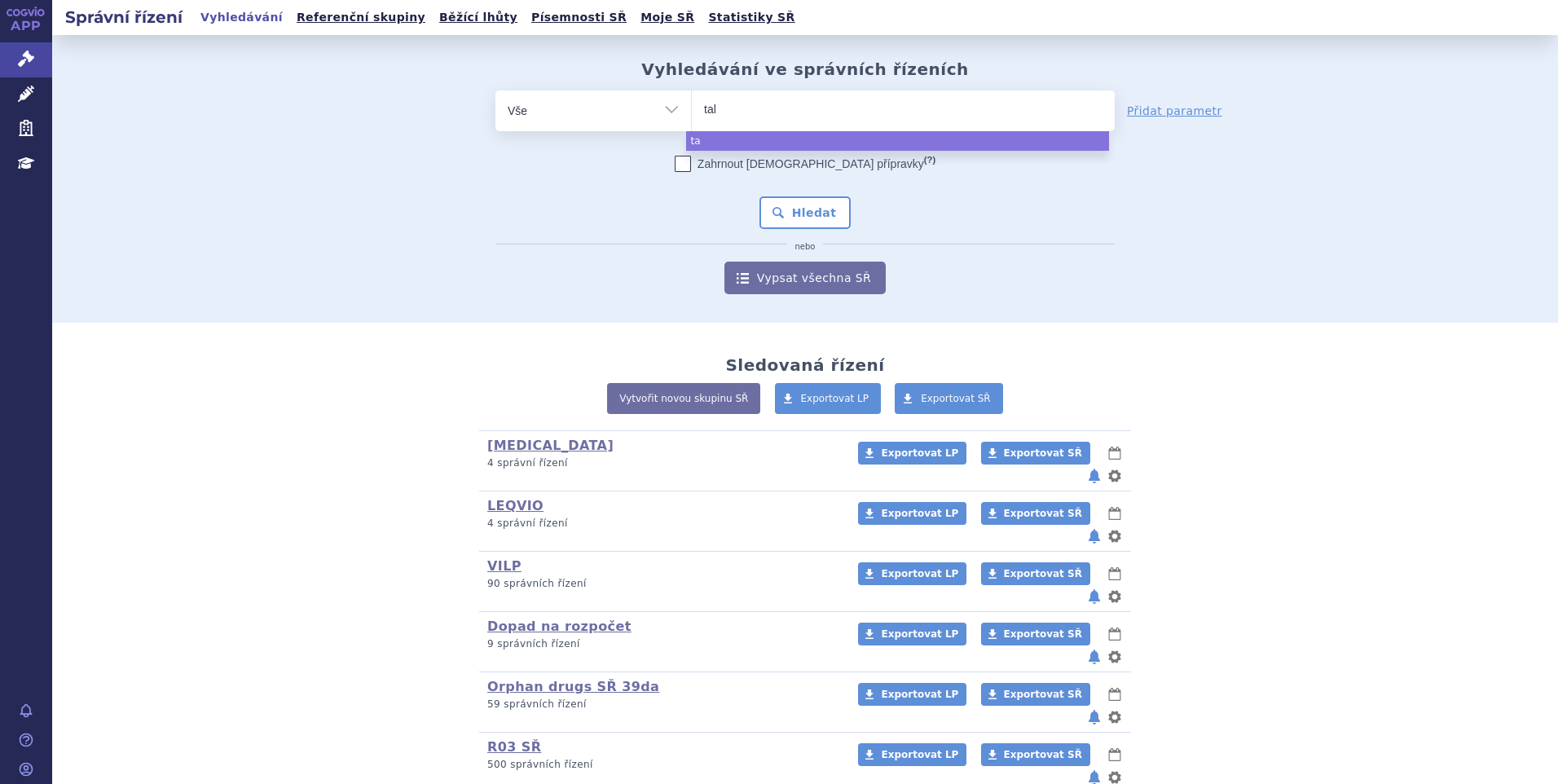
type input "talv"
type input "talve"
type input "talvey"
select select "talvey"
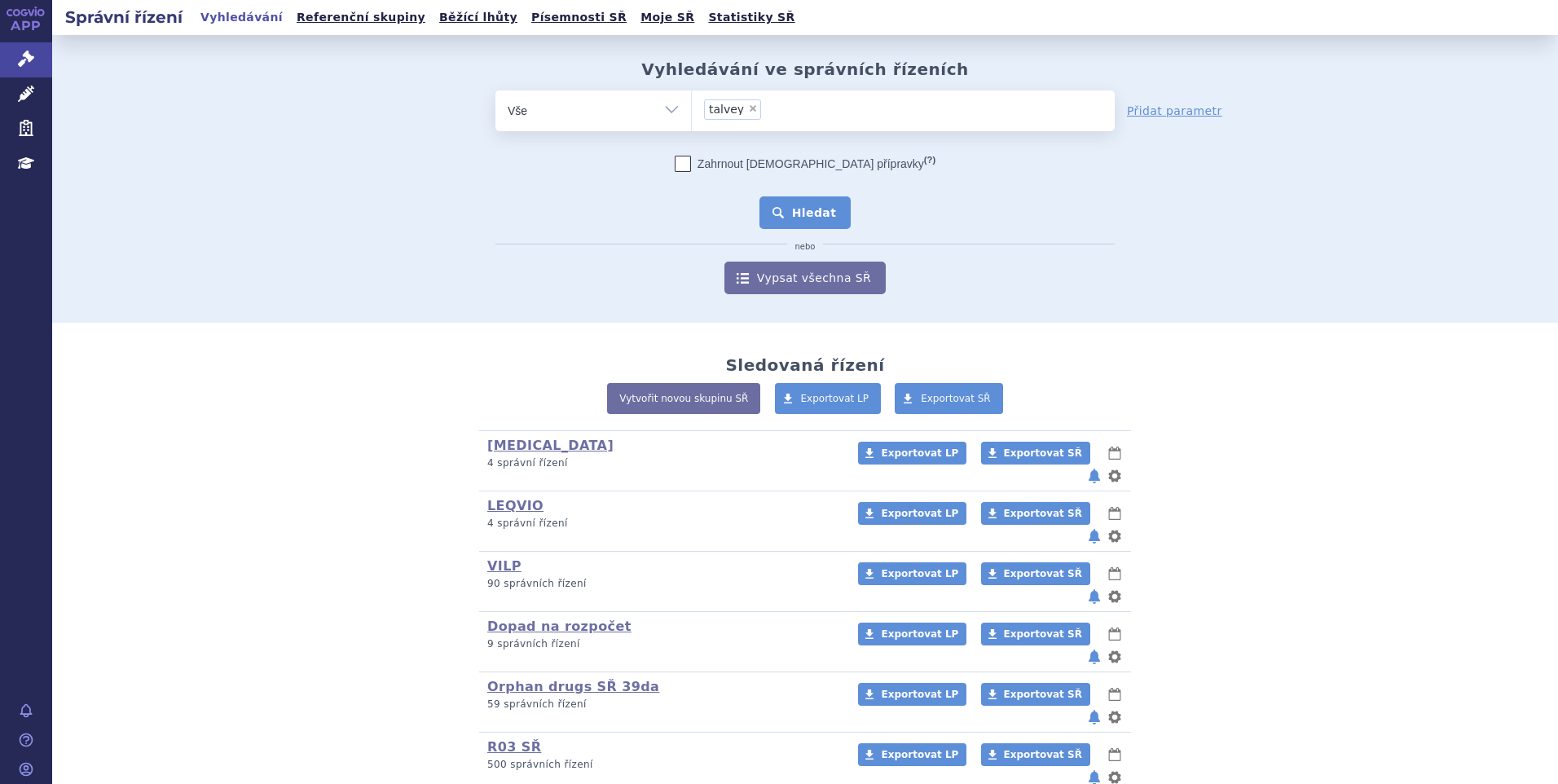
click at [805, 209] on button "Hledat" at bounding box center [805, 212] width 92 height 32
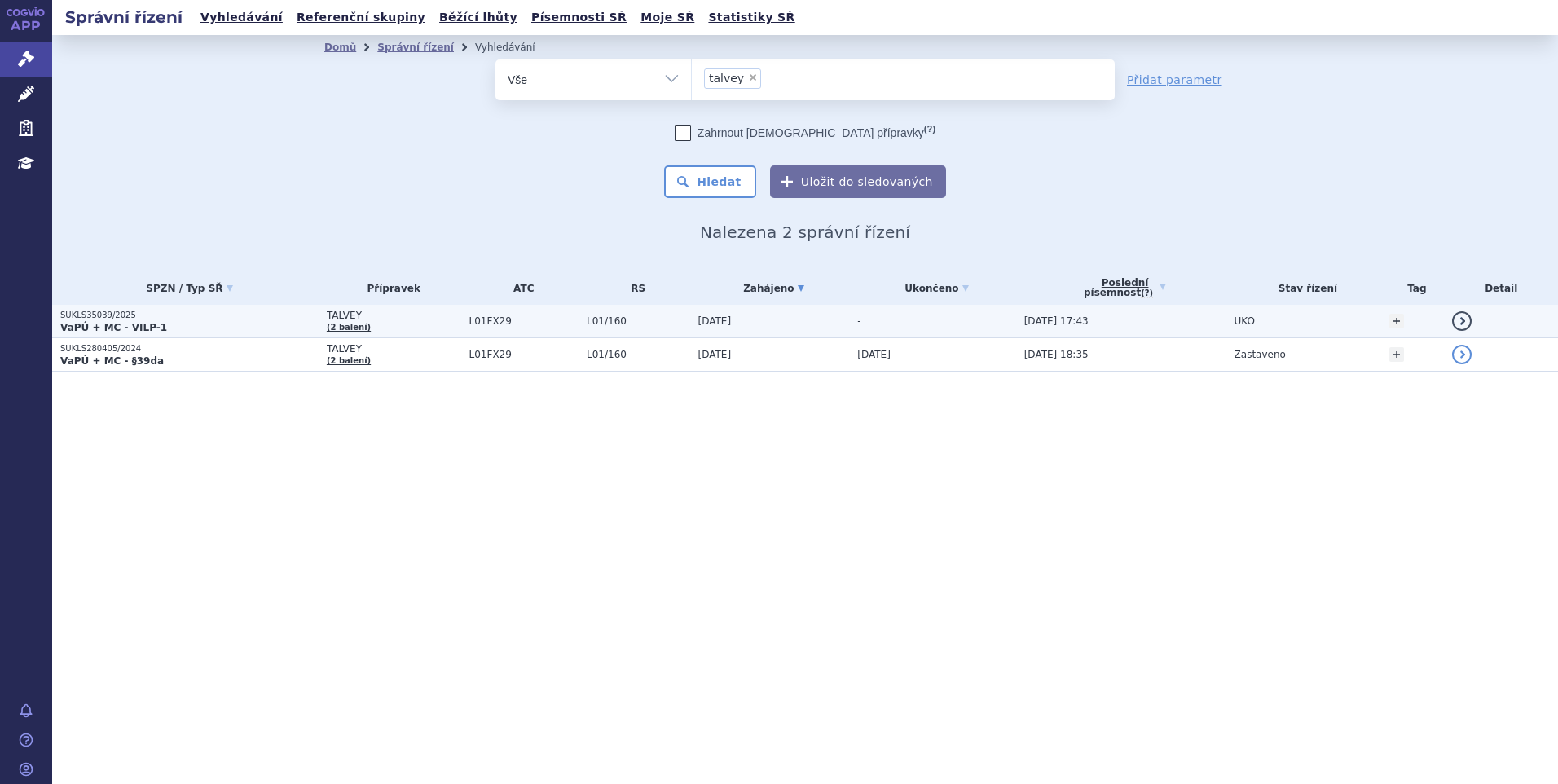
click at [186, 322] on p "VaPÚ + MC - VILP-1" at bounding box center [189, 327] width 258 height 13
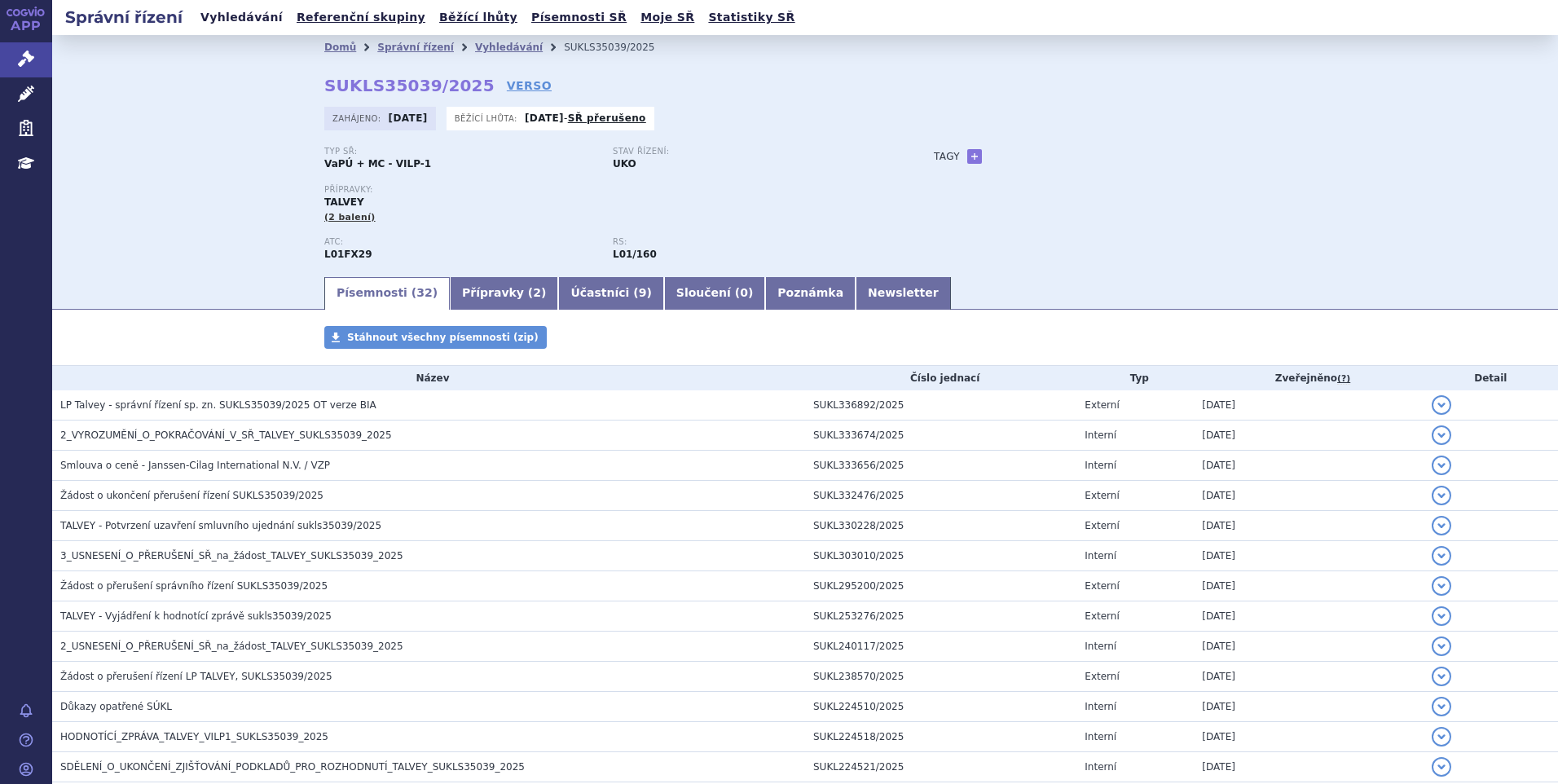
click at [240, 20] on link "Vyhledávání" at bounding box center [241, 18] width 92 height 22
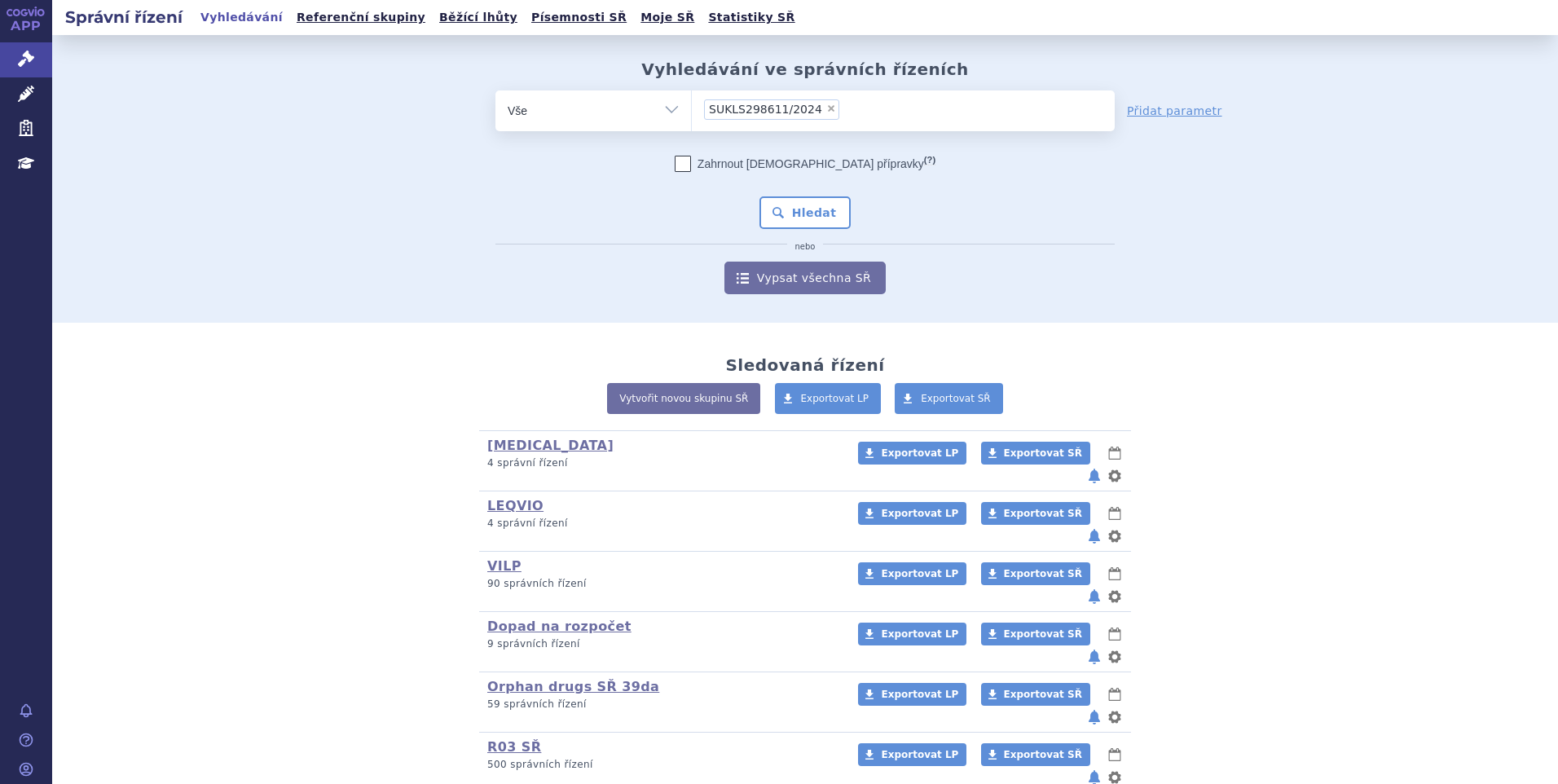
click at [801, 126] on span "× SUKLS298611/2024" at bounding box center [903, 111] width 423 height 41
click at [692, 126] on select "SUKLS298611/2024" at bounding box center [691, 110] width 1 height 41
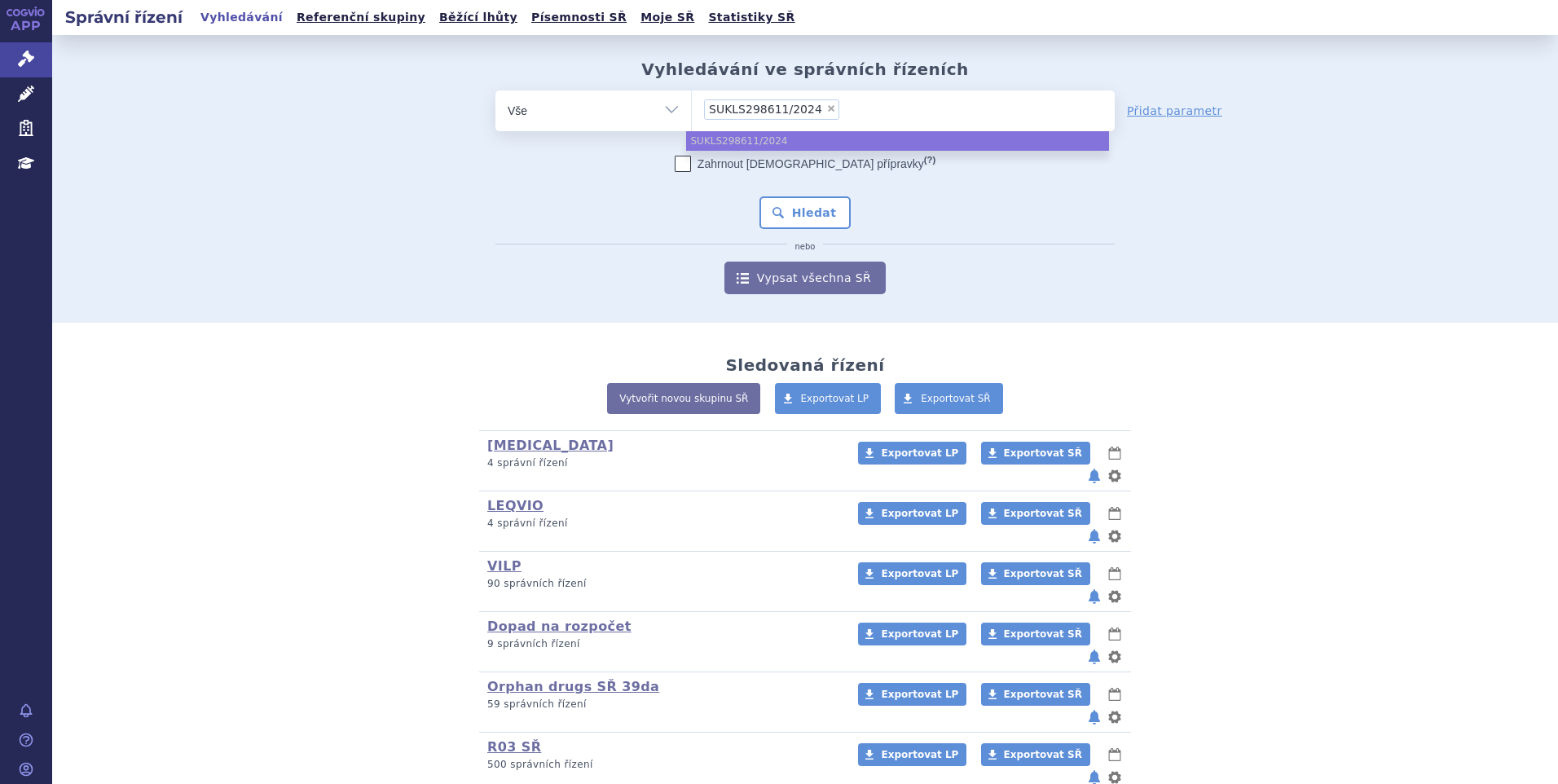
paste input "SUKLS298611/2024"
type input "SUKLS298611/2024"
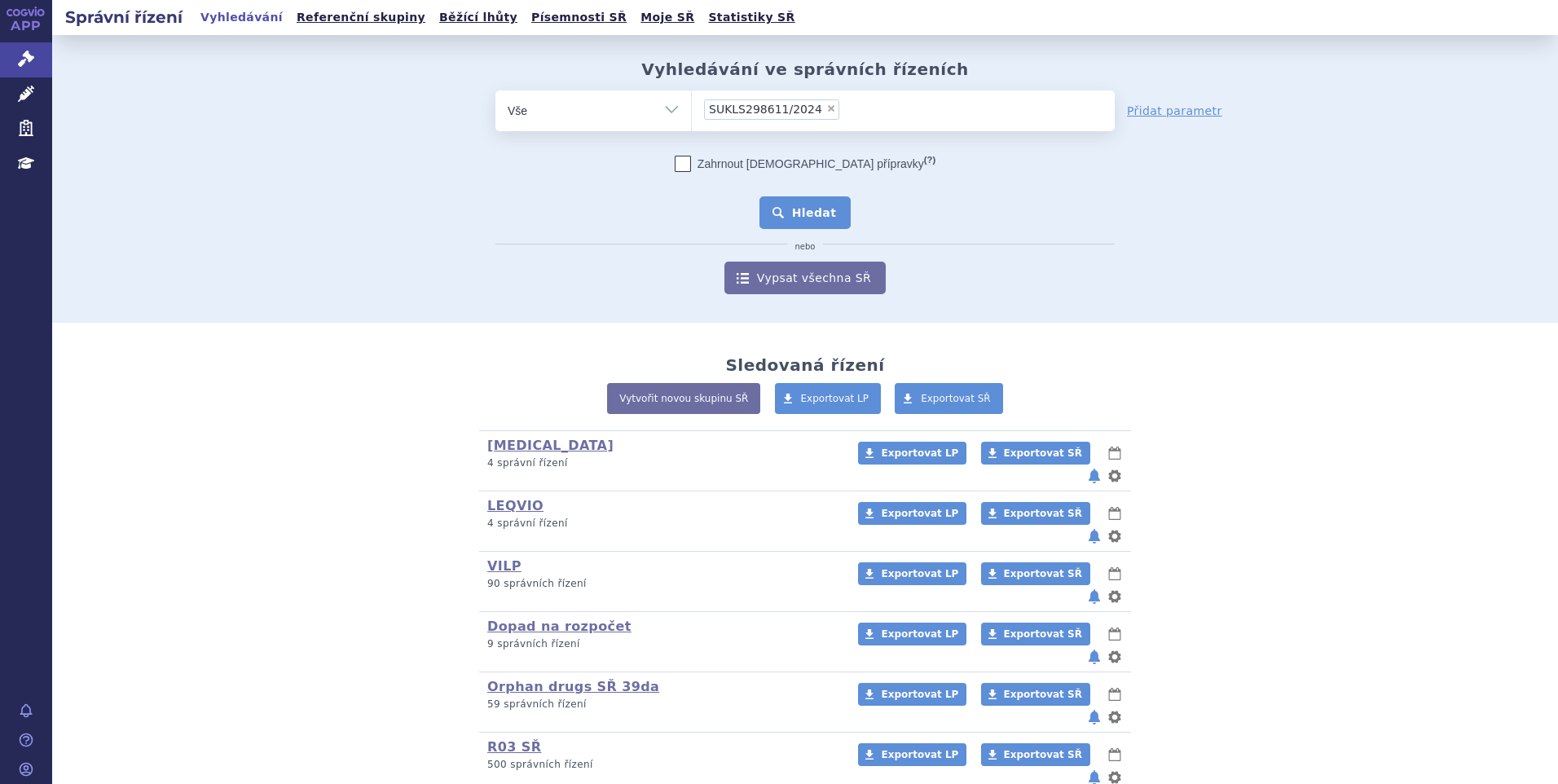
click at [776, 216] on button "Hledat" at bounding box center [805, 212] width 92 height 32
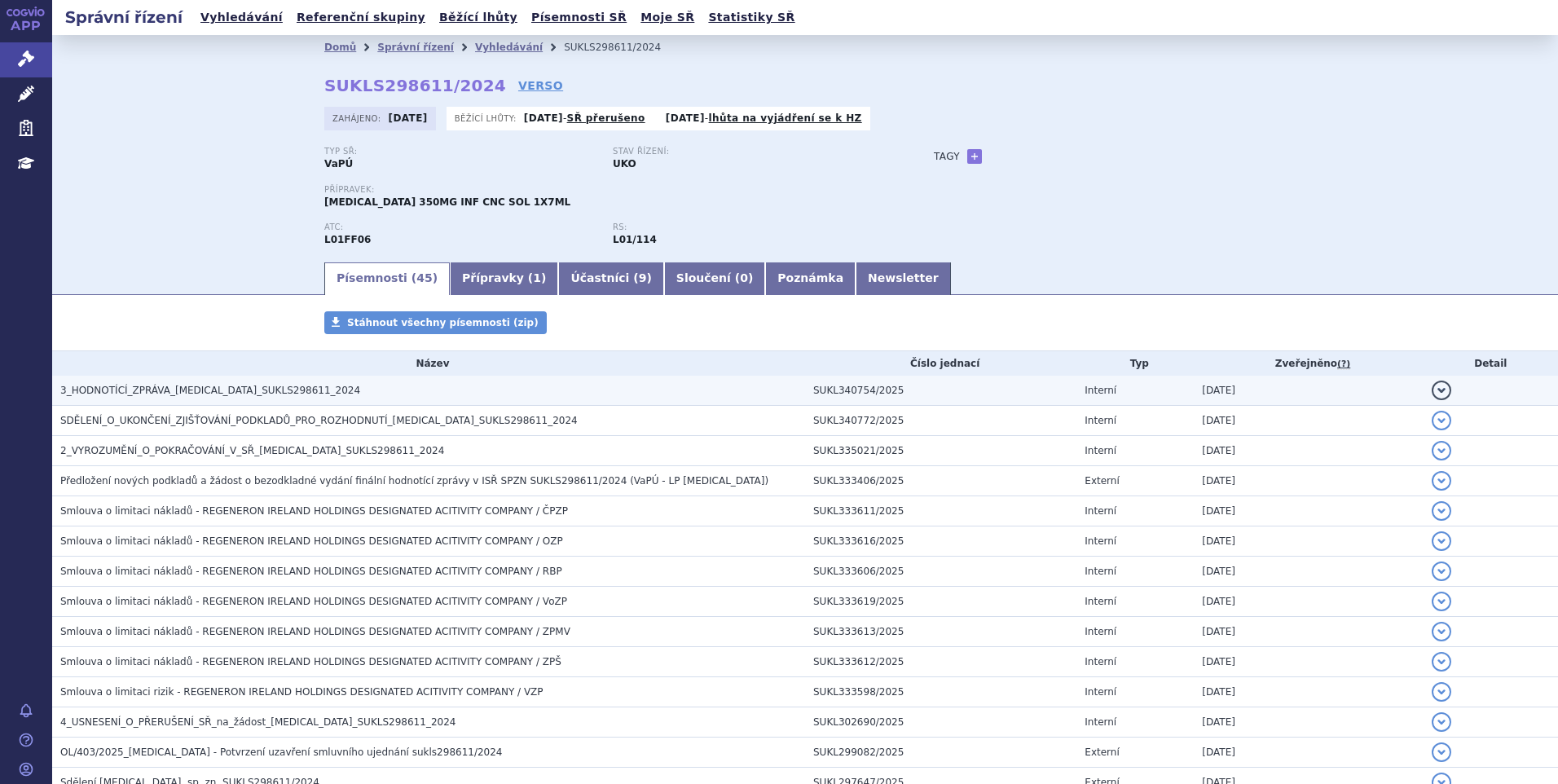
click at [316, 389] on h3 "3_HODNOTÍCÍ_ZPRÁVA_LIBTAYO_SUKLS298611_2024" at bounding box center [433, 389] width 745 height 16
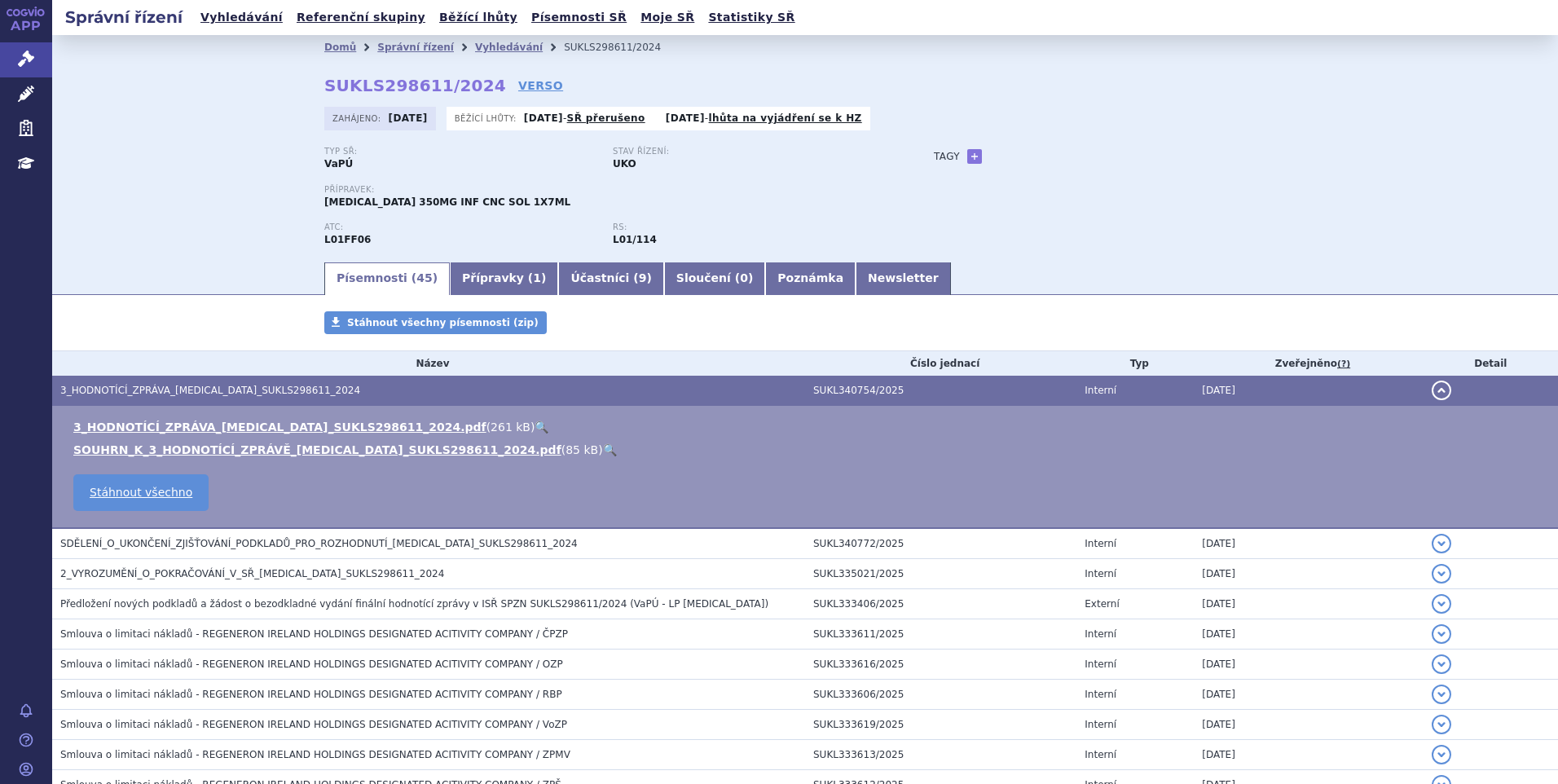
click at [535, 425] on link "🔍" at bounding box center [541, 426] width 14 height 13
drag, startPoint x: 322, startPoint y: 87, endPoint x: 468, endPoint y: 91, distance: 146.1
click at [468, 91] on strong "SUKLS298611/2024" at bounding box center [415, 85] width 182 height 20
copy strong "SUKLS298611/2024"
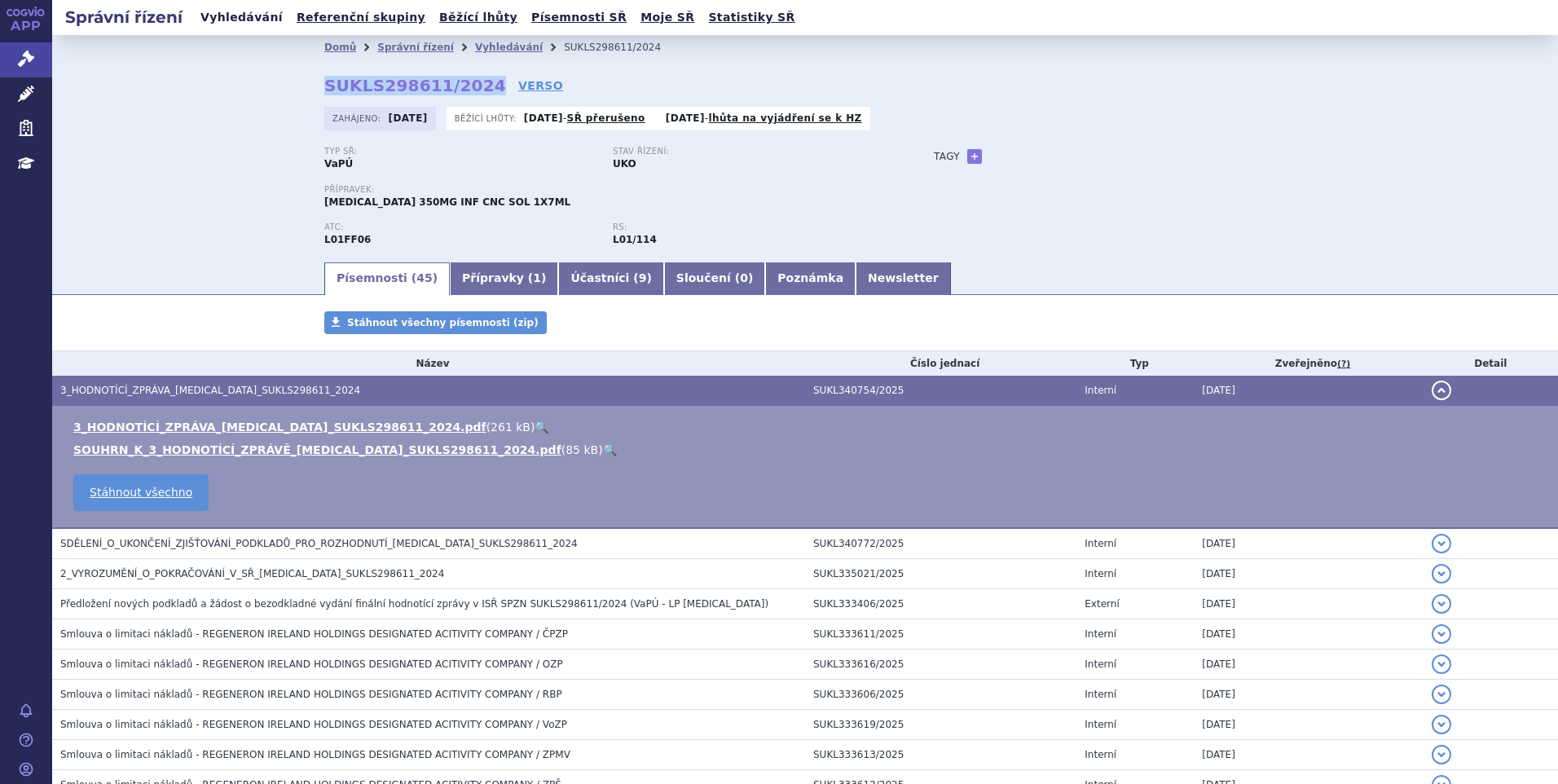
click at [258, 18] on link "Vyhledávání" at bounding box center [241, 18] width 92 height 22
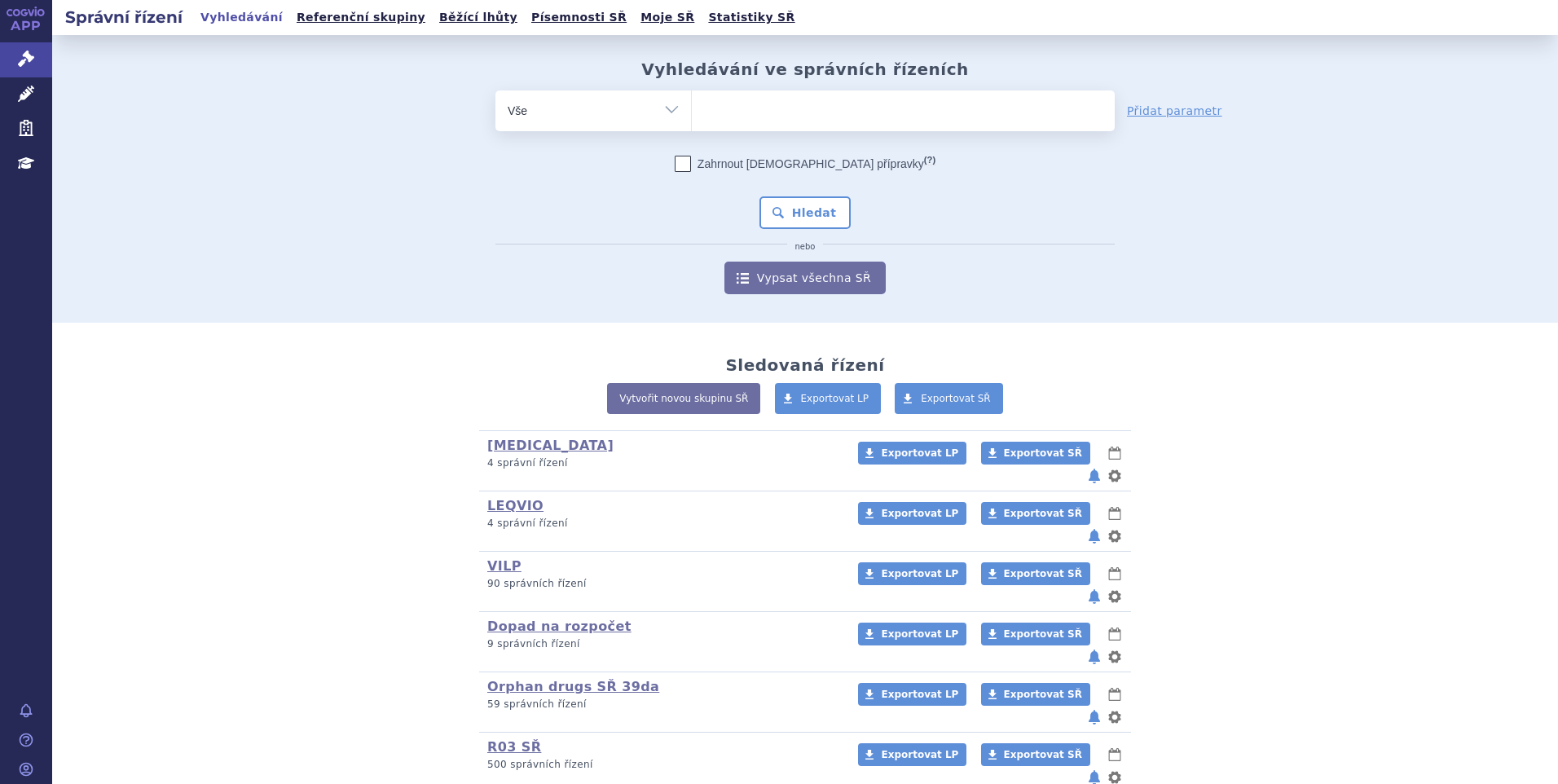
click at [773, 113] on ul at bounding box center [903, 108] width 423 height 34
click at [692, 113] on select at bounding box center [691, 110] width 1 height 41
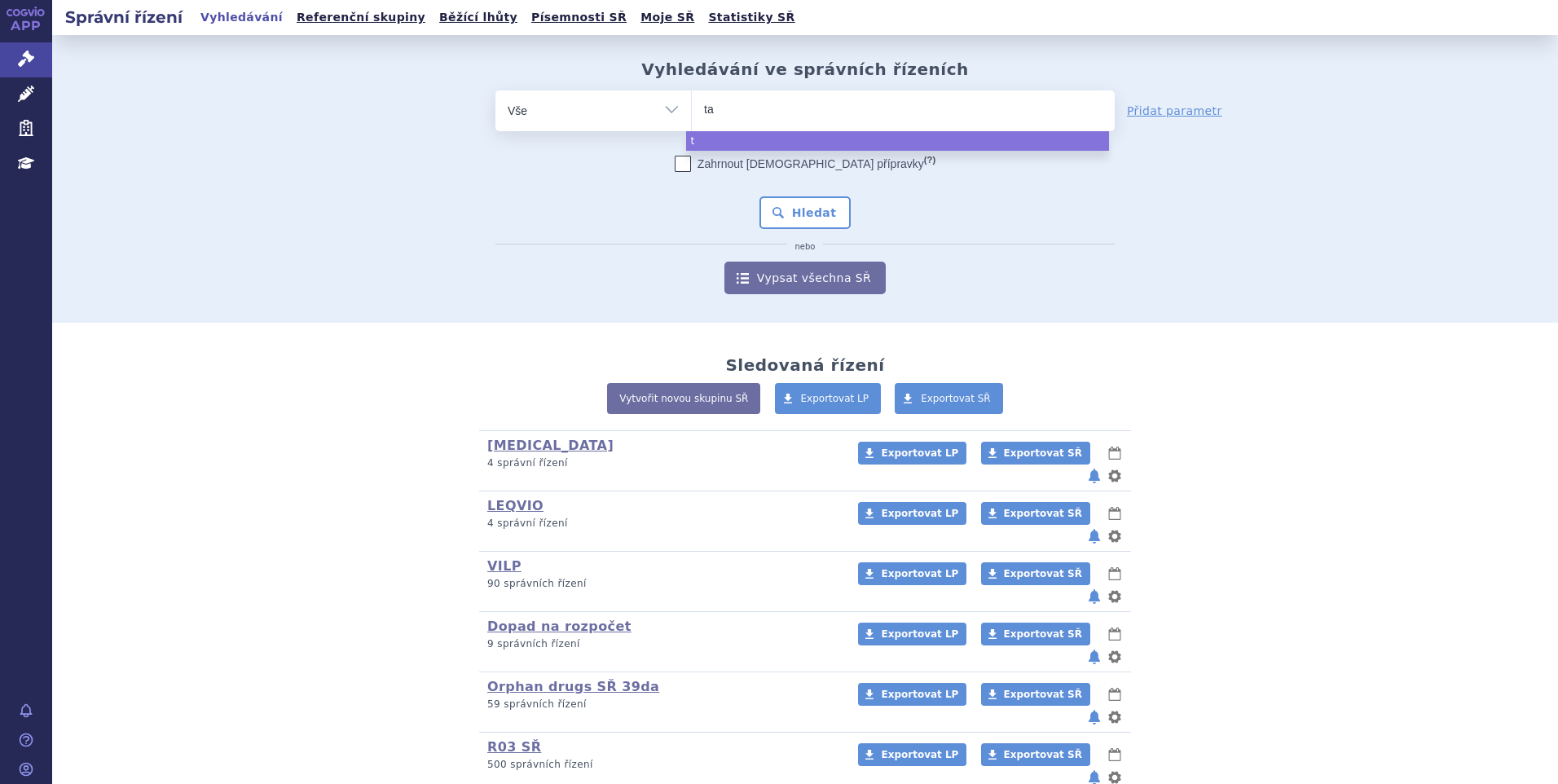
type input "tav"
type input "tavn"
type input "tavneo"
type input "tavneos"
select select "tavneos"
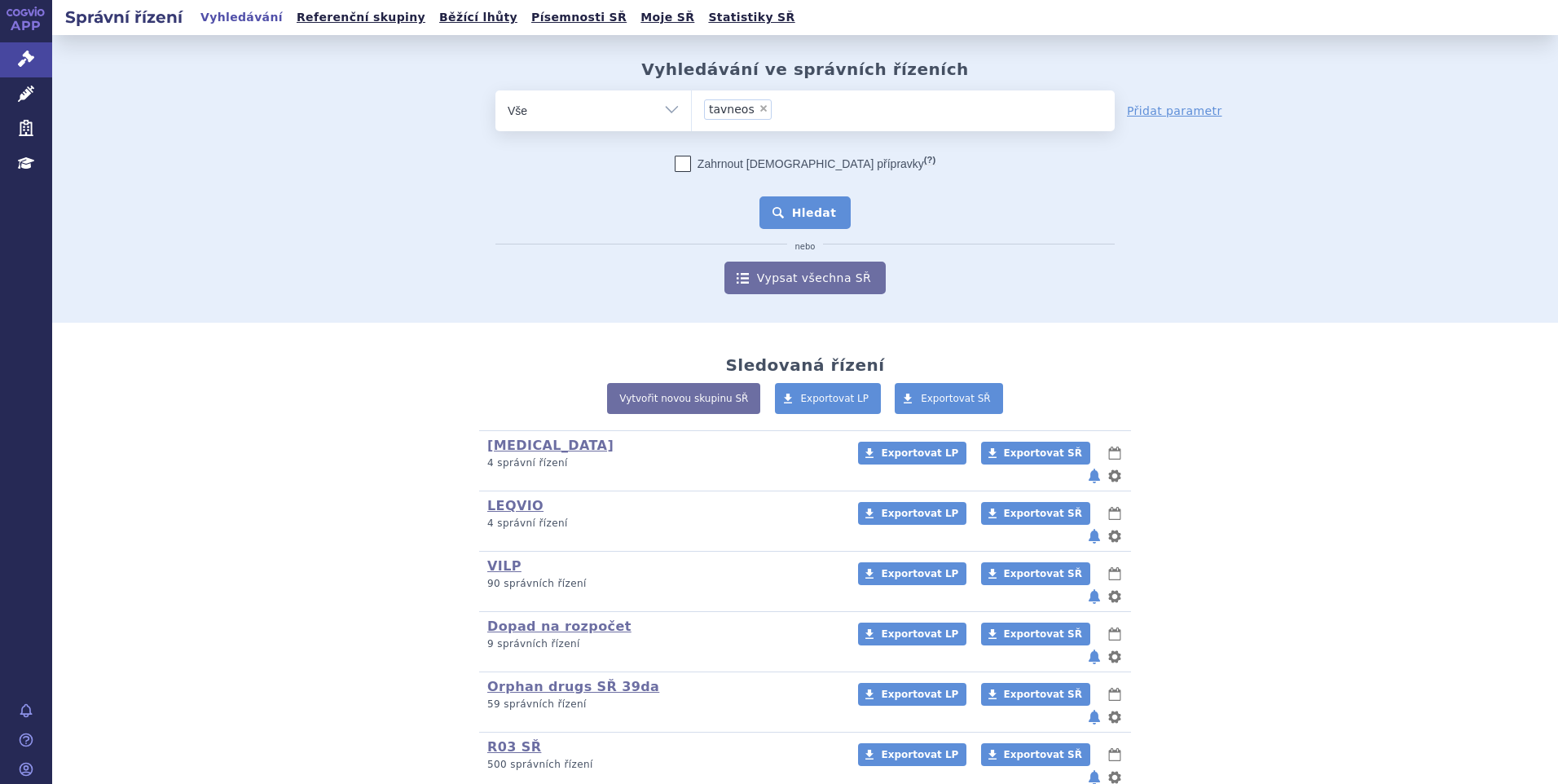
click at [777, 211] on button "Hledat" at bounding box center [805, 212] width 92 height 32
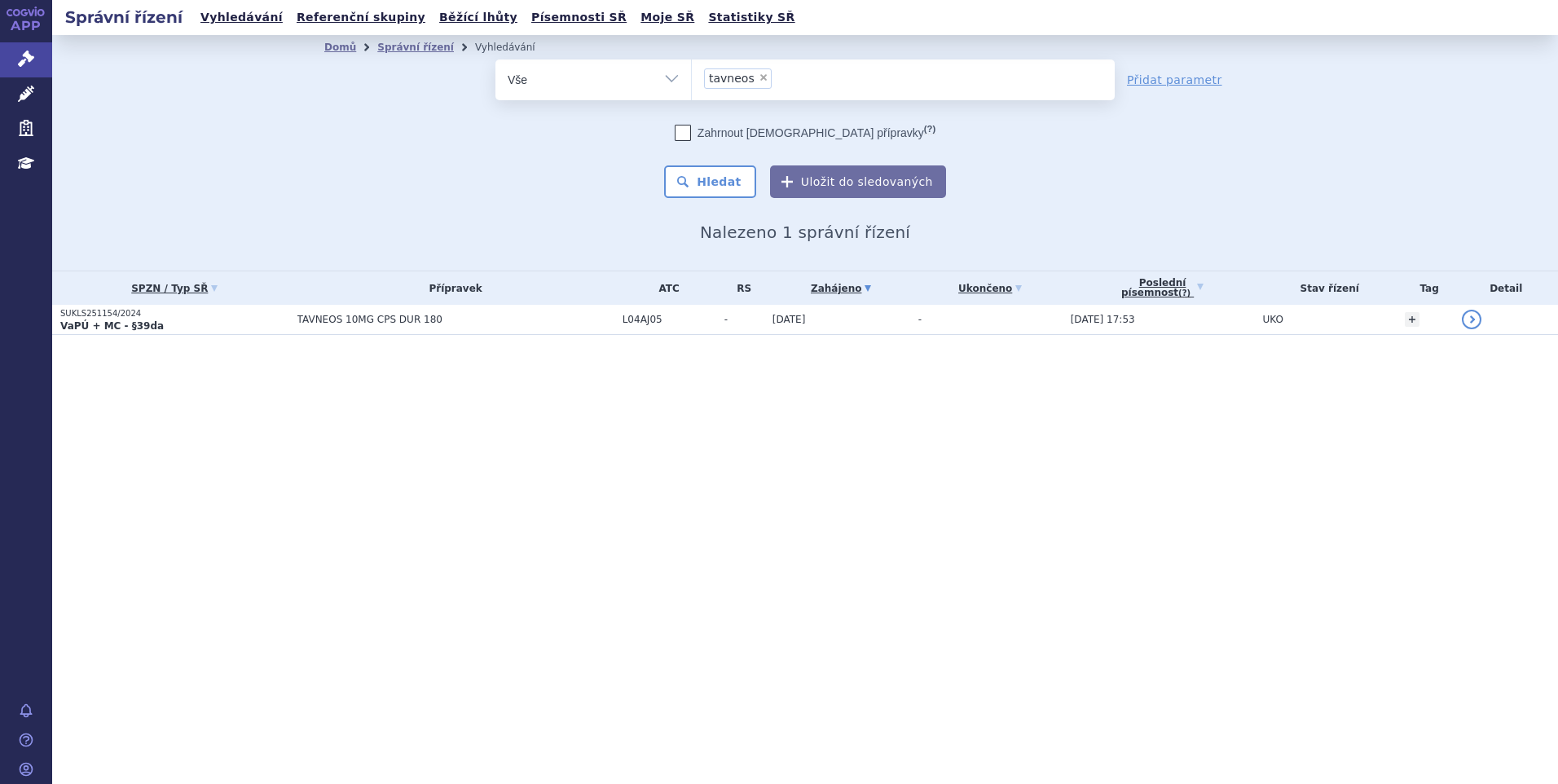
click at [297, 317] on span "TAVNEOS 10MG CPS DUR 180" at bounding box center [456, 319] width 317 height 11
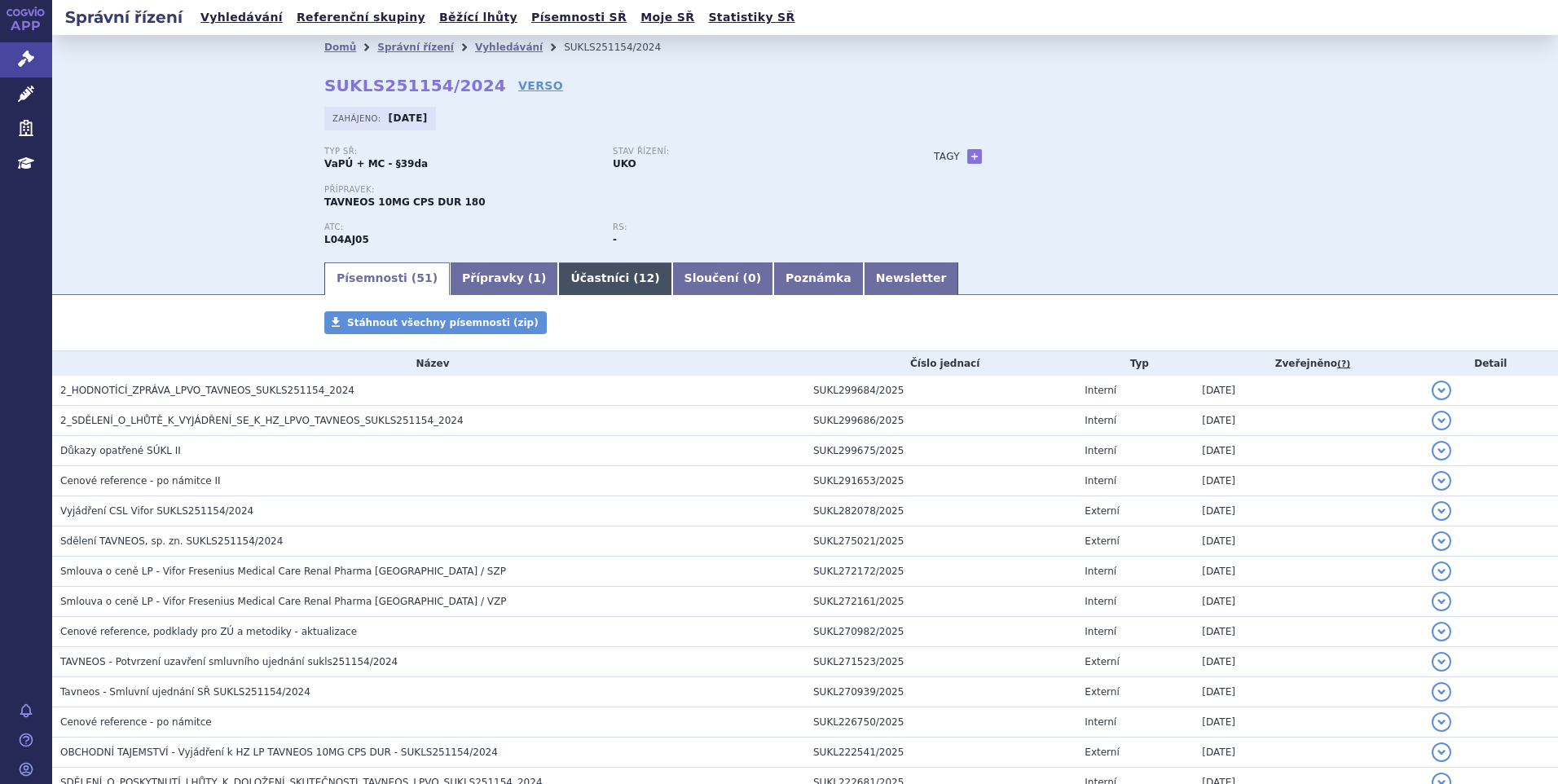
click at [565, 276] on link "Účastníci ( 12 )" at bounding box center [614, 278] width 113 height 32
